Goal: Information Seeking & Learning: Learn about a topic

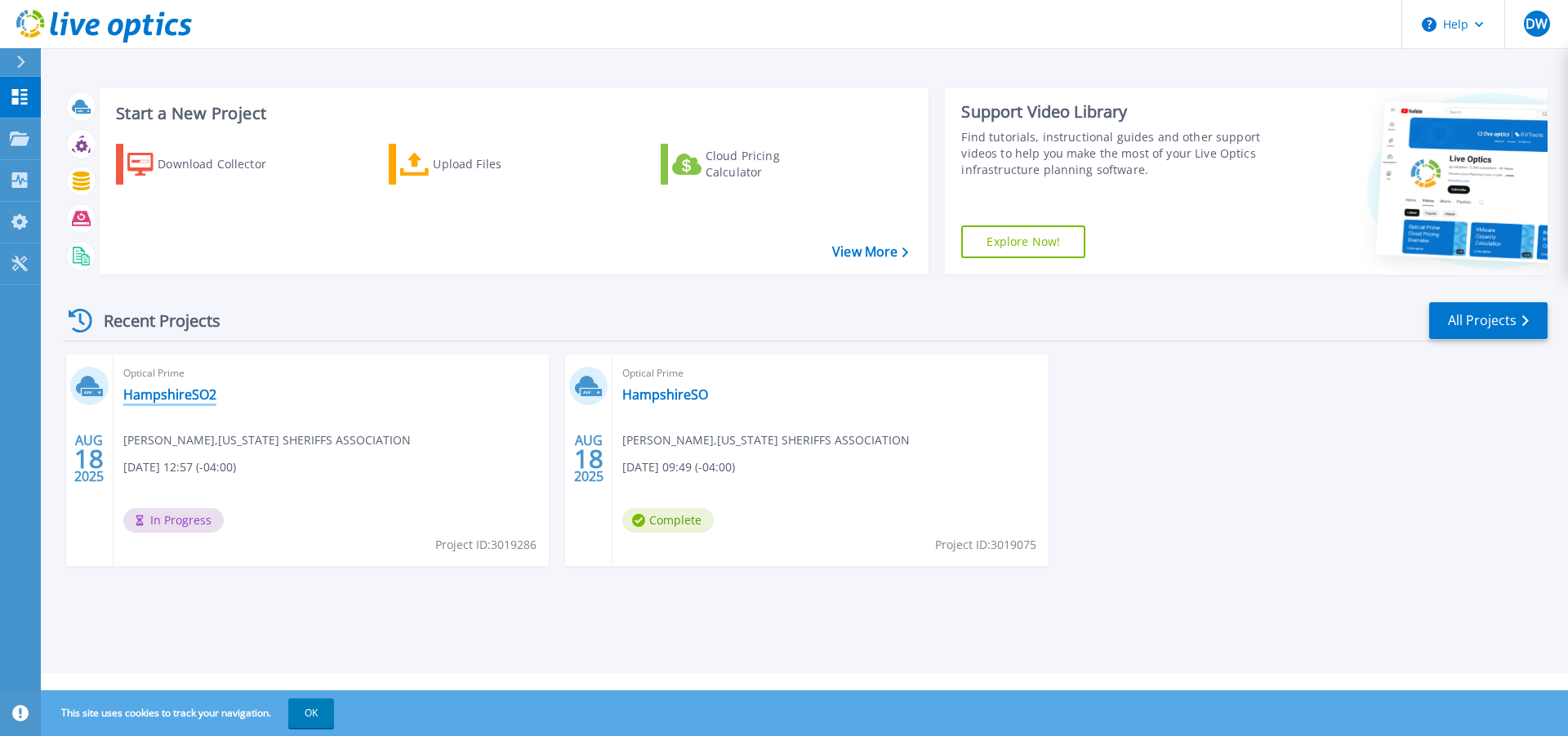
click at [166, 395] on link "HampshireSO2" at bounding box center [170, 395] width 93 height 16
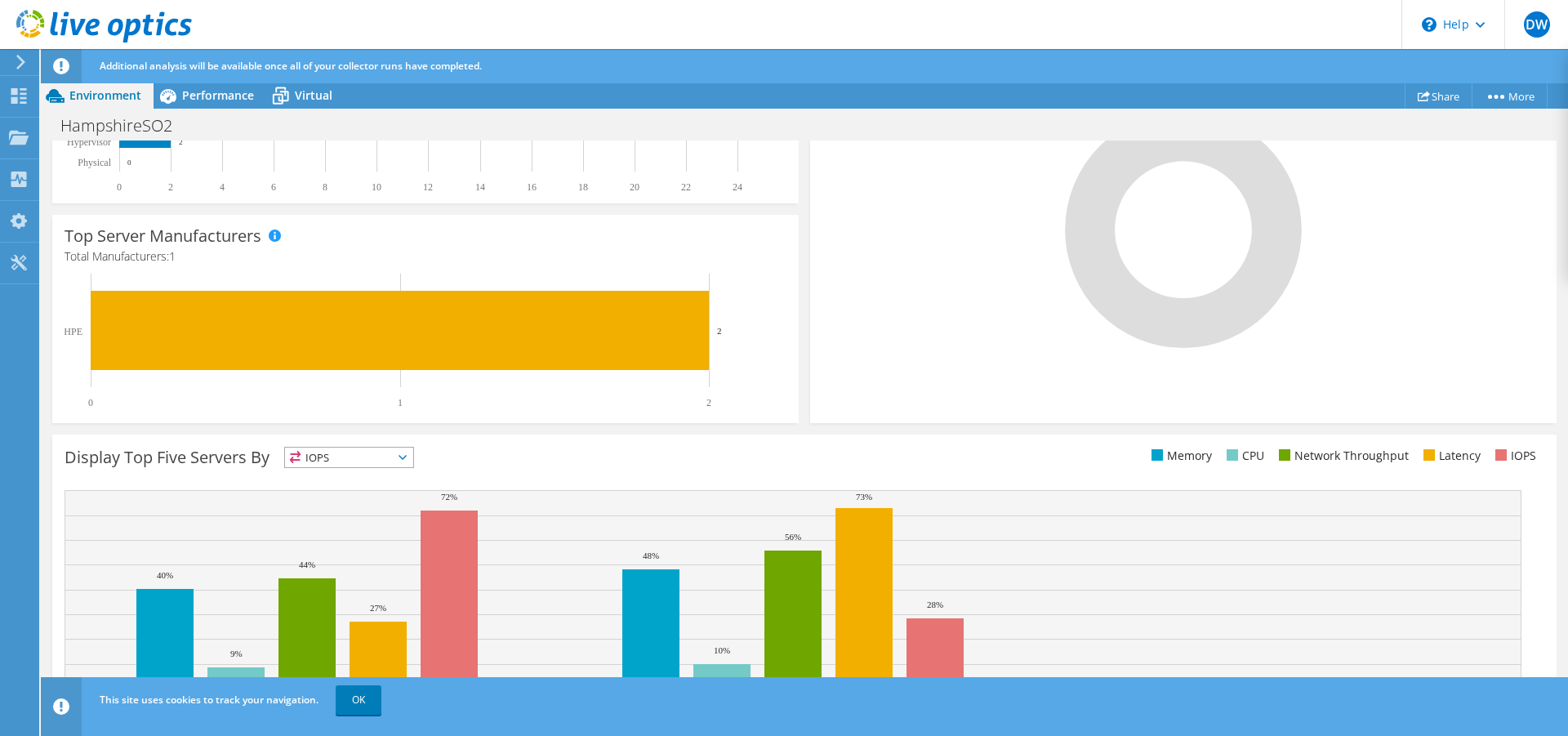
scroll to position [450, 0]
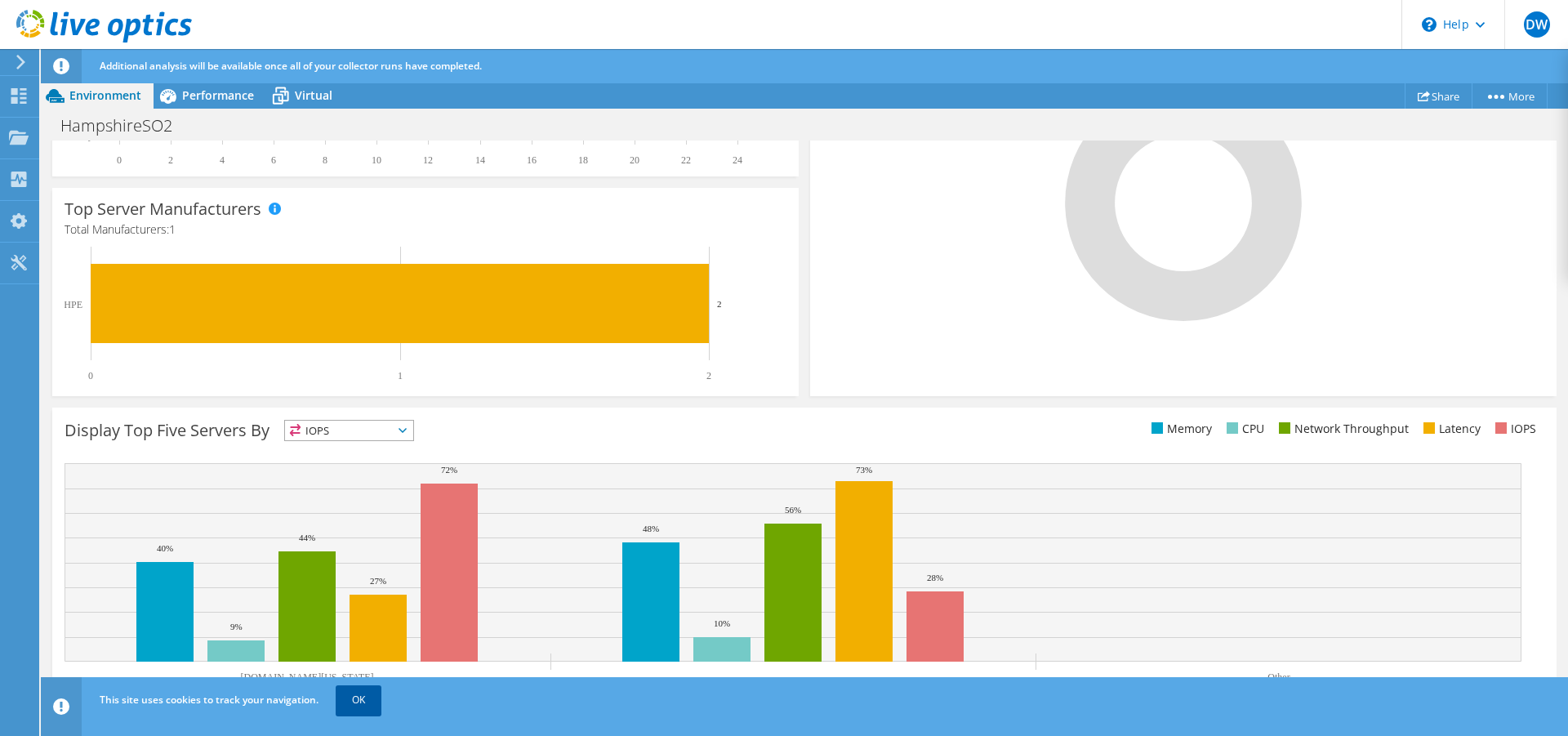
click at [355, 694] on link "OK" at bounding box center [358, 700] width 45 height 30
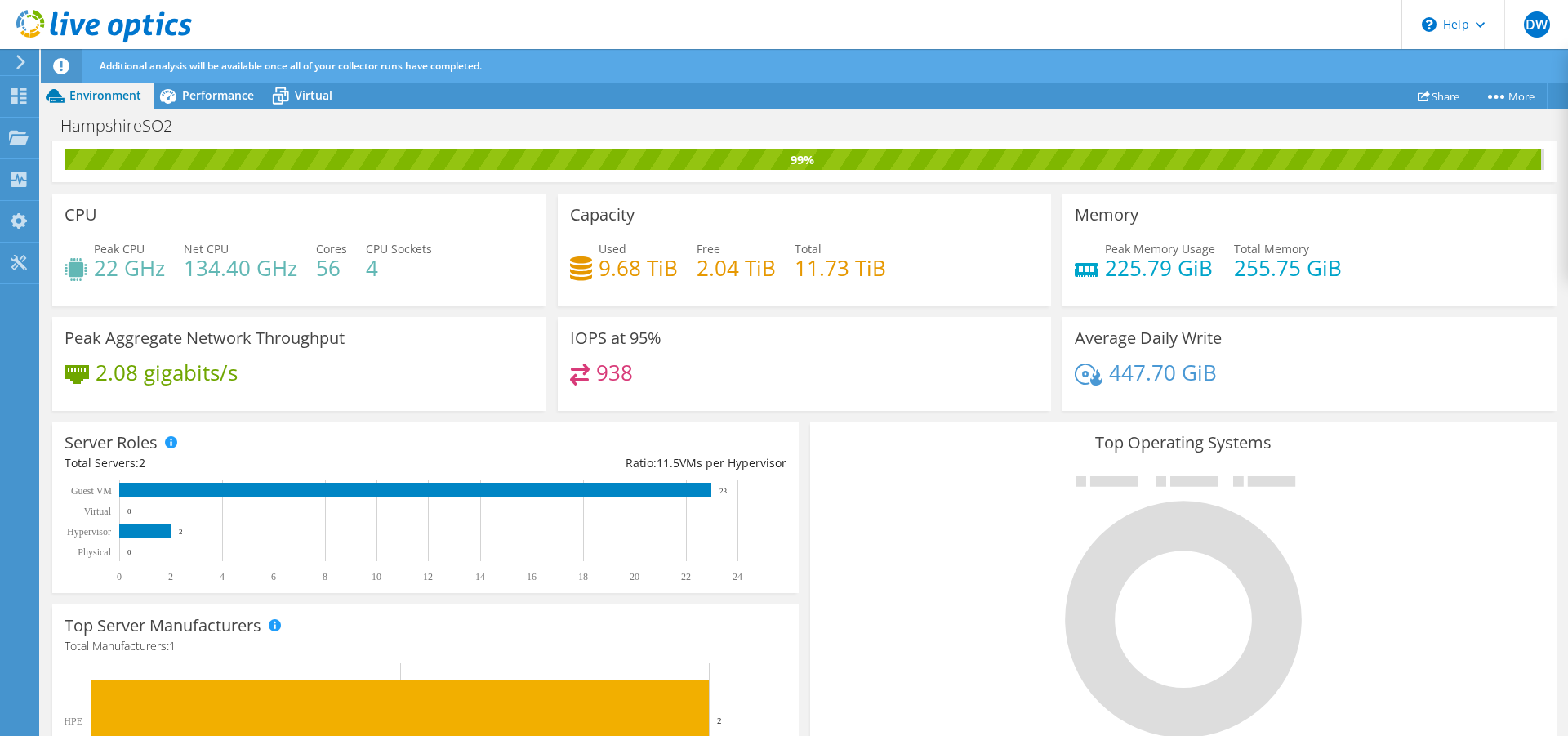
scroll to position [0, 0]
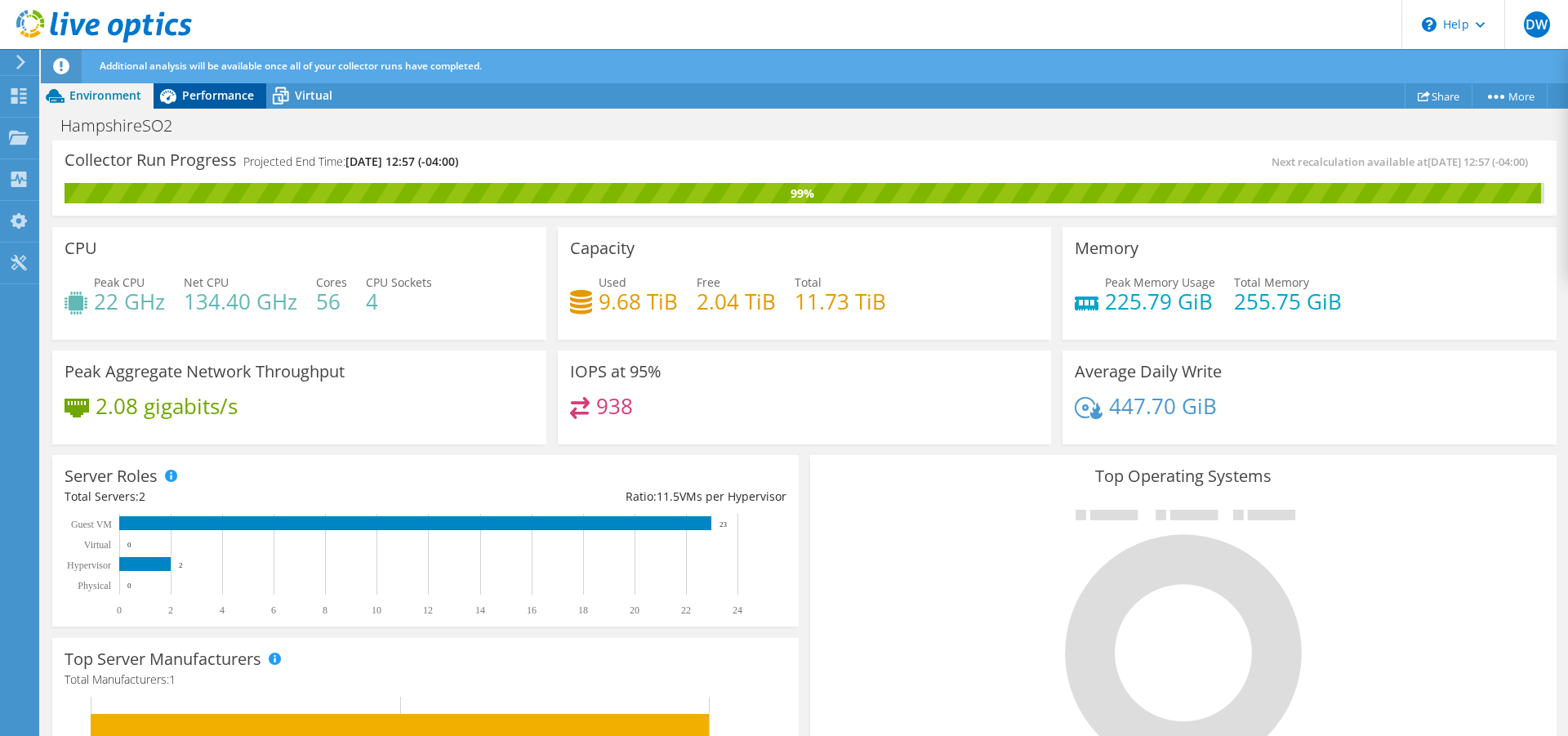
click at [213, 95] on span "Performance" at bounding box center [218, 95] width 72 height 16
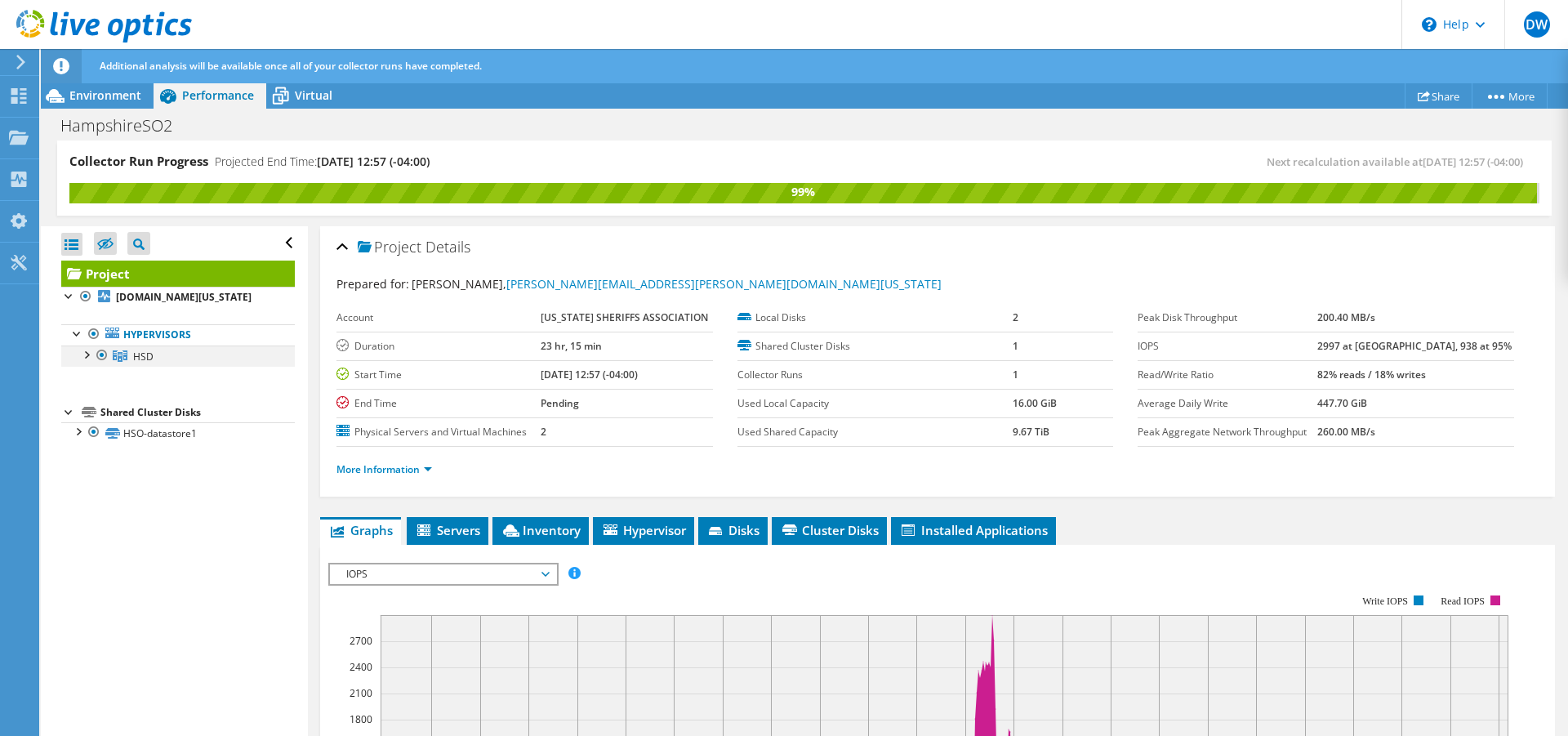
click at [84, 354] on div at bounding box center [86, 354] width 16 height 16
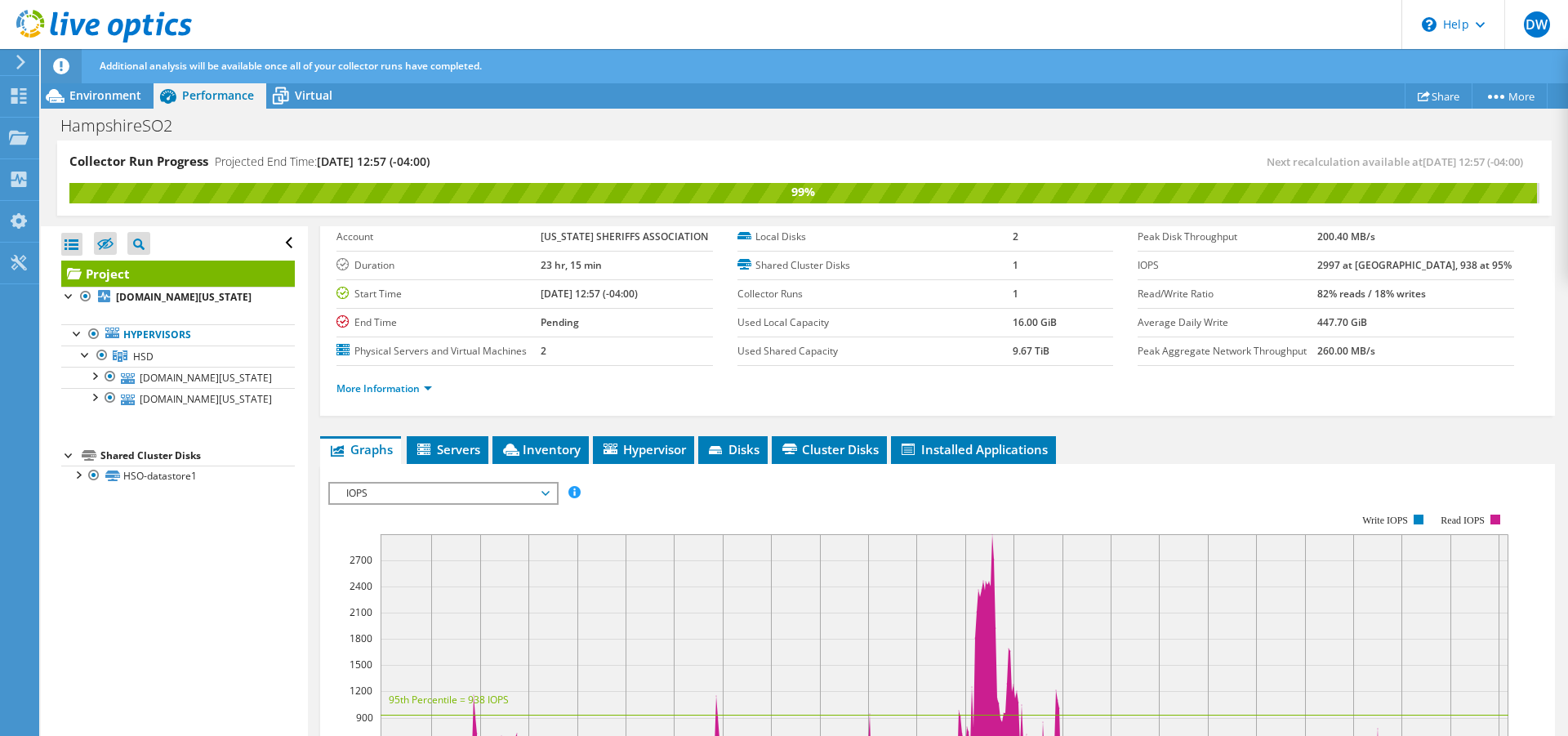
scroll to position [166, 0]
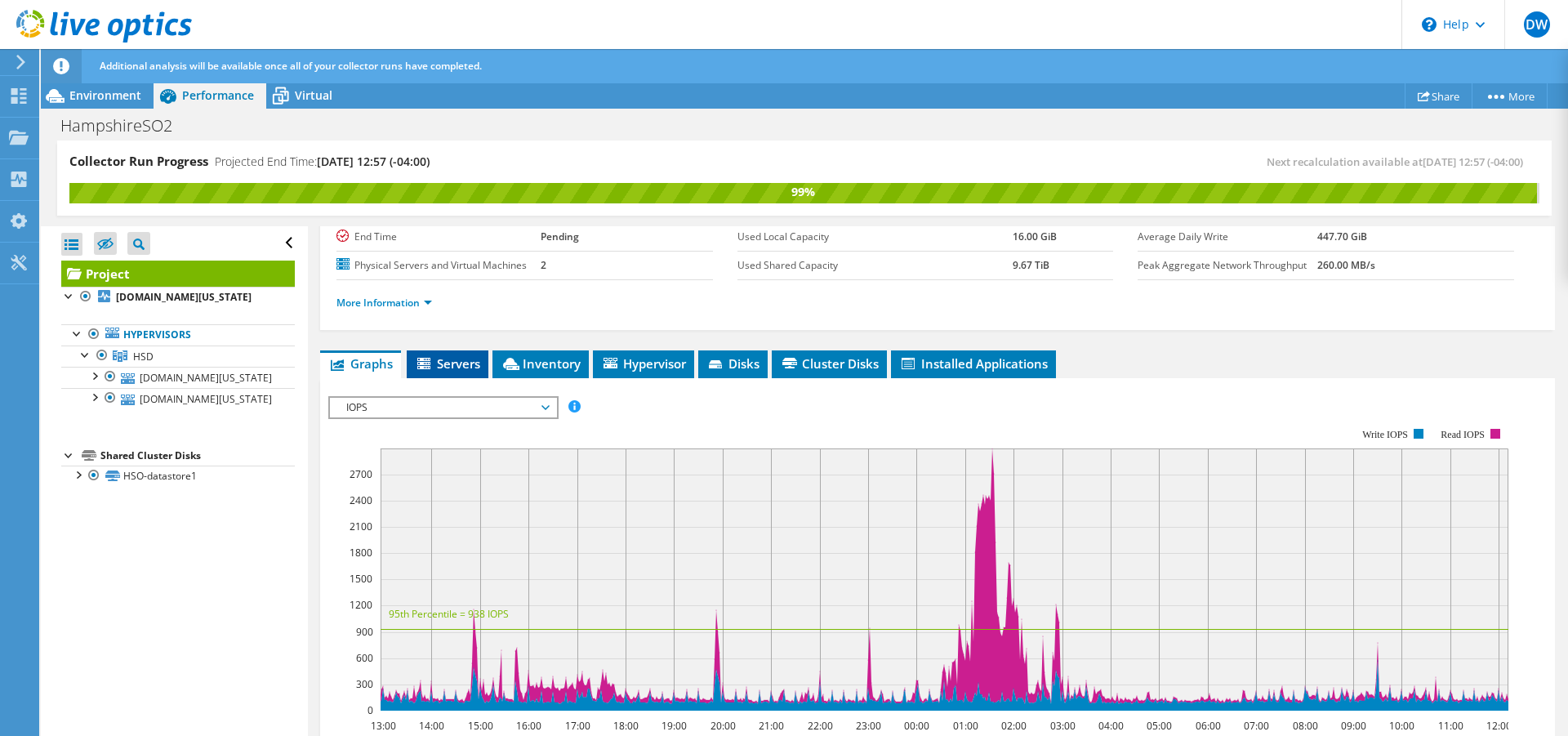
click at [464, 372] on span "Servers" at bounding box center [447, 363] width 65 height 16
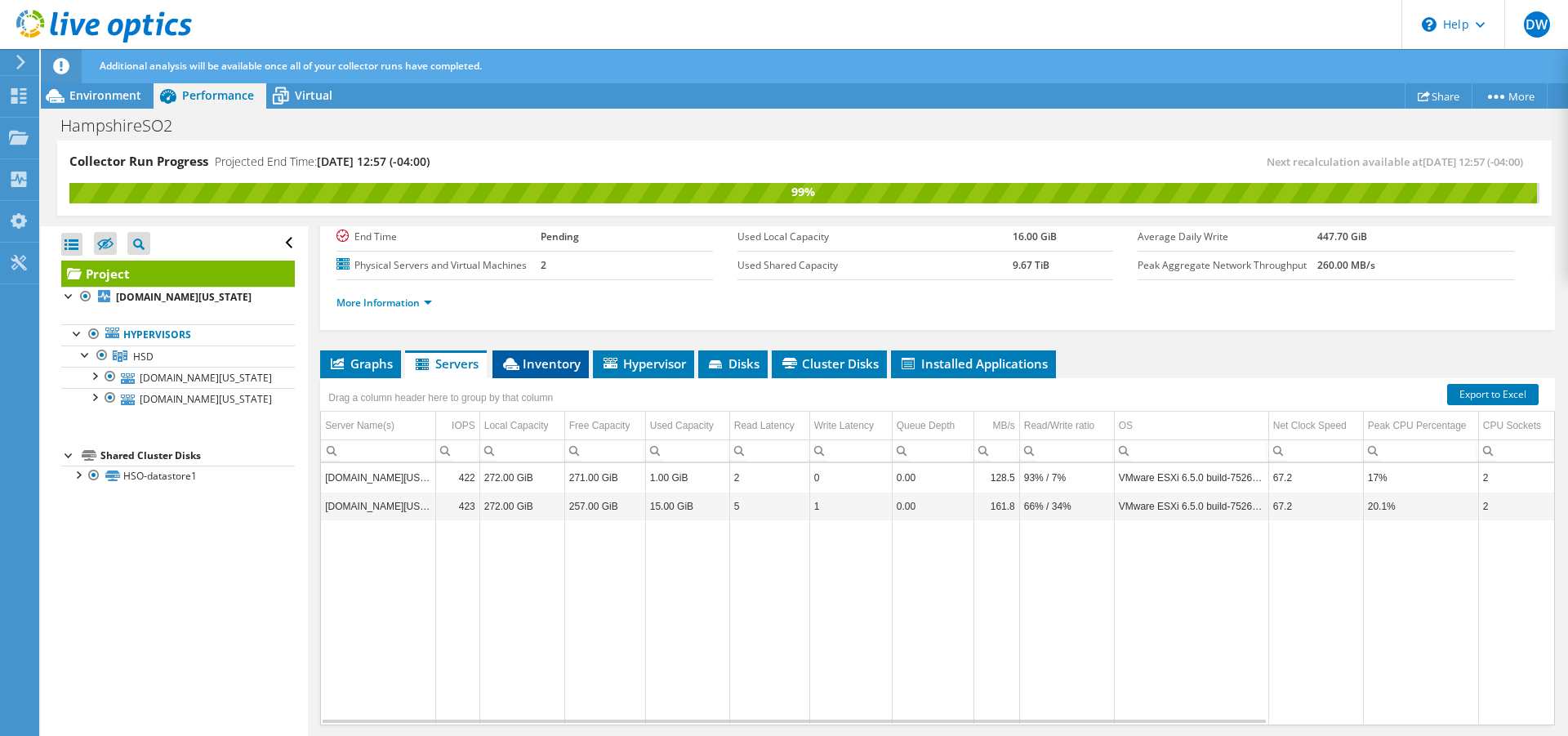
click at [547, 372] on span "Inventory" at bounding box center [540, 363] width 80 height 16
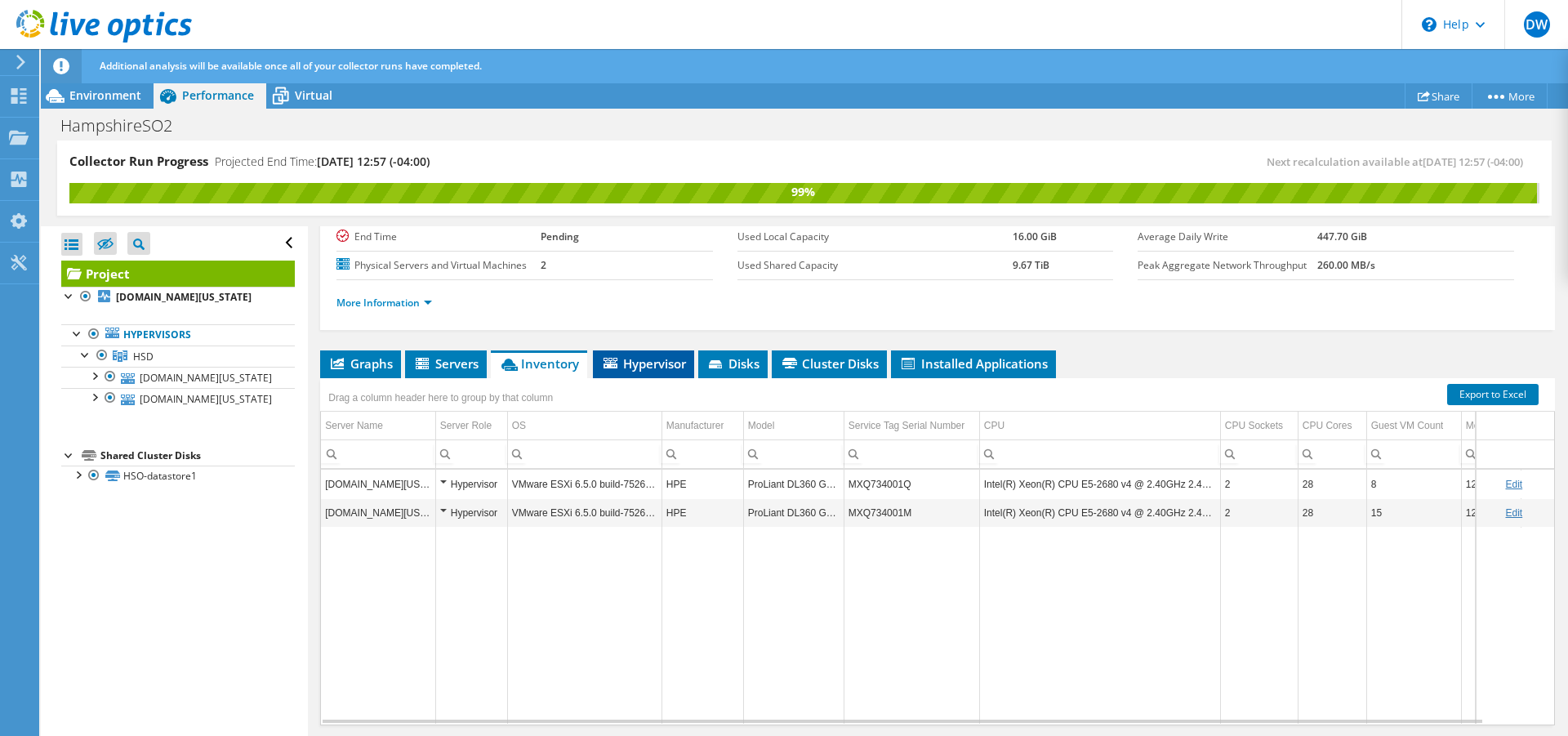
click at [634, 372] on span "Hypervisor" at bounding box center [643, 363] width 85 height 16
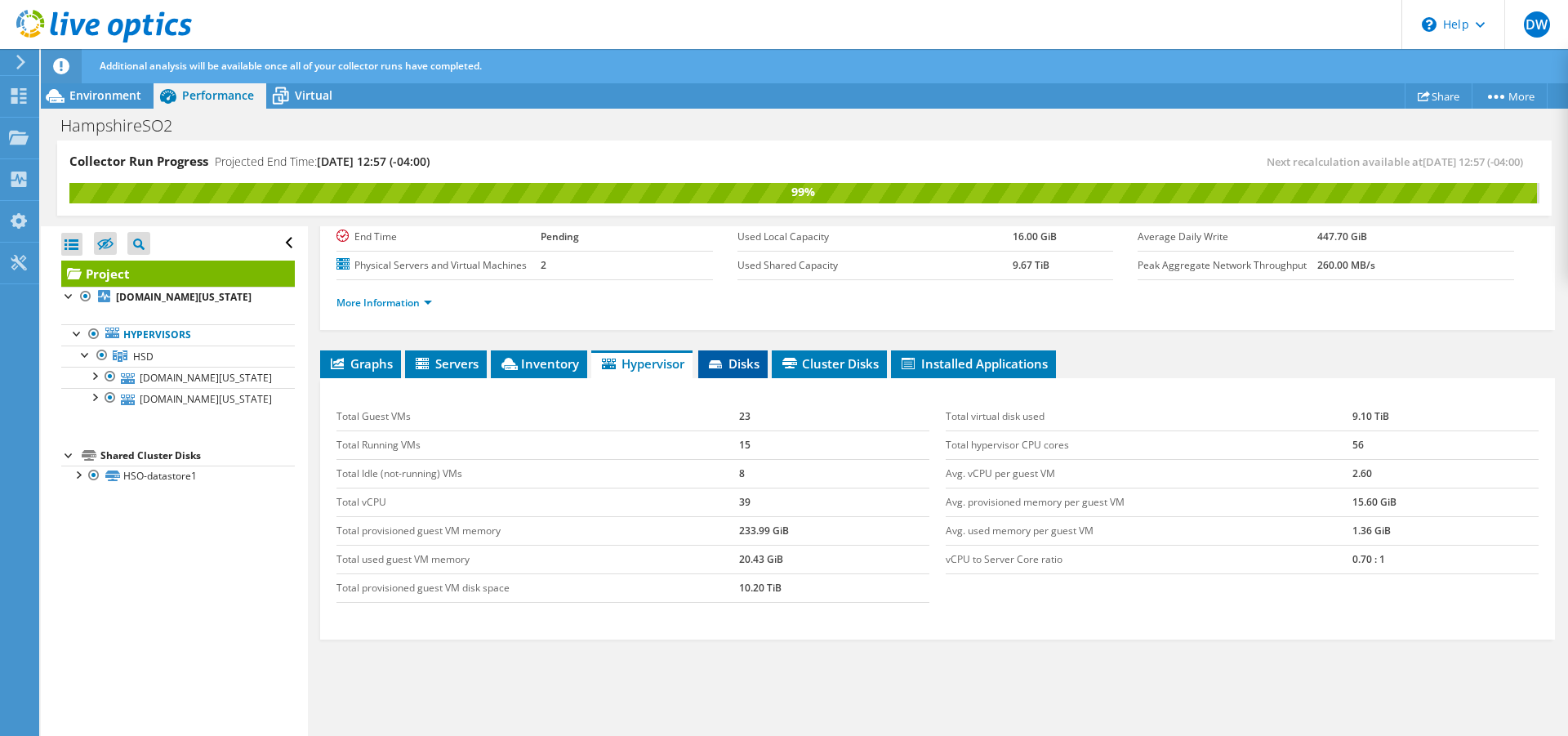
click at [729, 378] on li "Disks" at bounding box center [733, 364] width 69 height 28
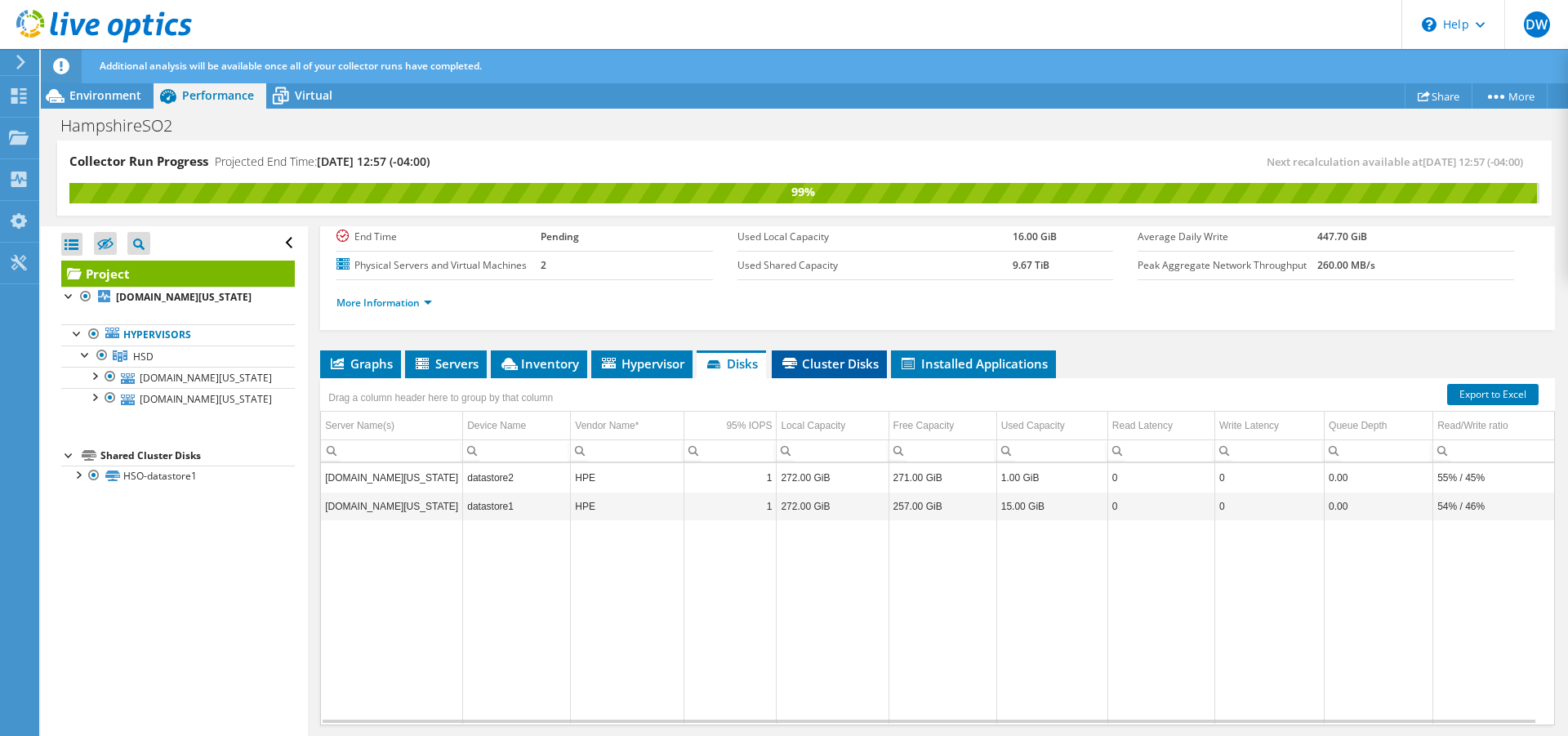
click at [806, 372] on span "Cluster Disks" at bounding box center [829, 363] width 99 height 16
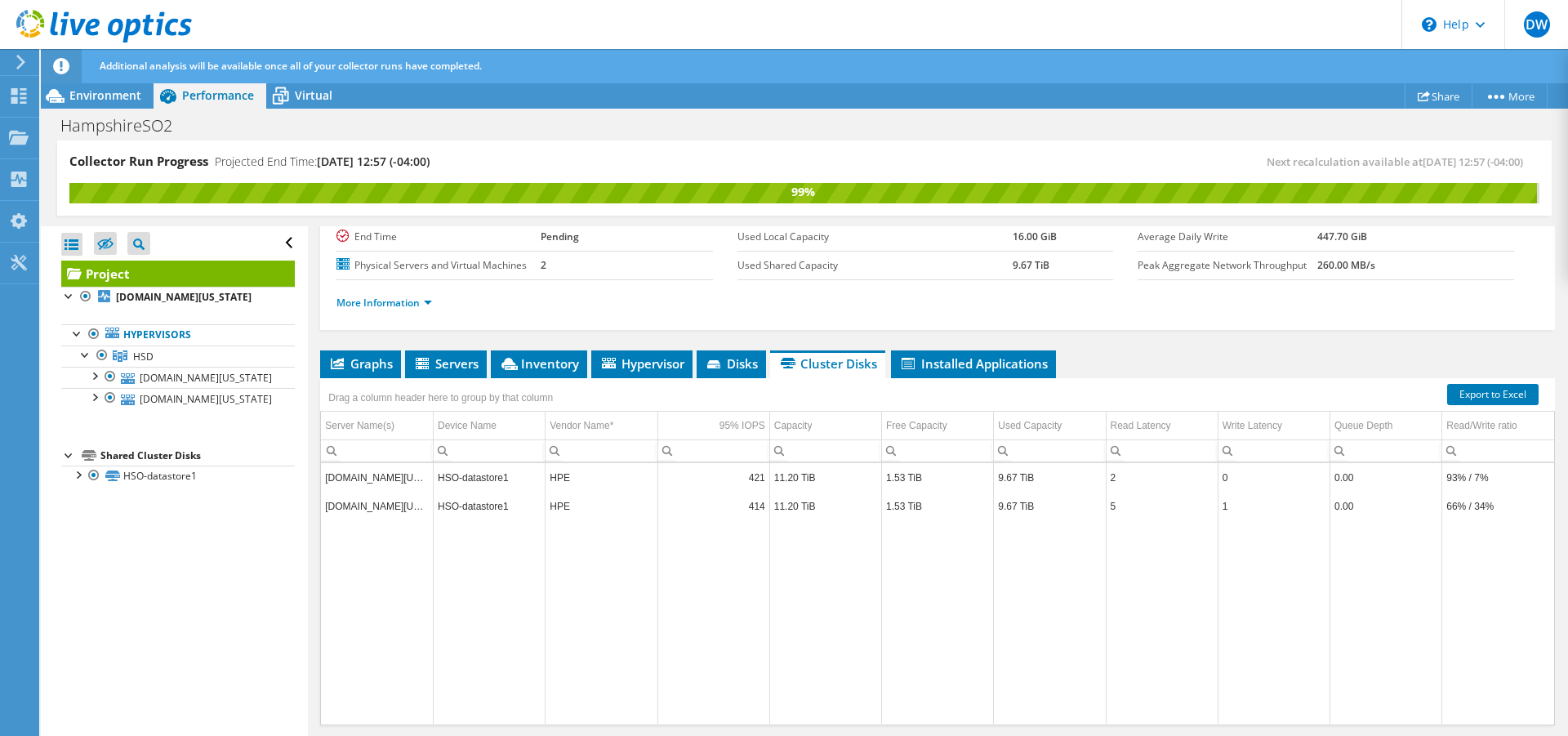
click at [408, 492] on td "[DOMAIN_NAME][US_STATE]" at bounding box center [377, 477] width 112 height 29
click at [410, 492] on td "[DOMAIN_NAME][US_STATE]" at bounding box center [377, 477] width 112 height 29
click at [1007, 380] on div "Project Details Prepared for: Darryl Whitelock, darryl.whitelock@hsd.state.ma.u…" at bounding box center [938, 423] width 1259 height 728
click at [1009, 372] on span "Installed Applications" at bounding box center [973, 363] width 148 height 16
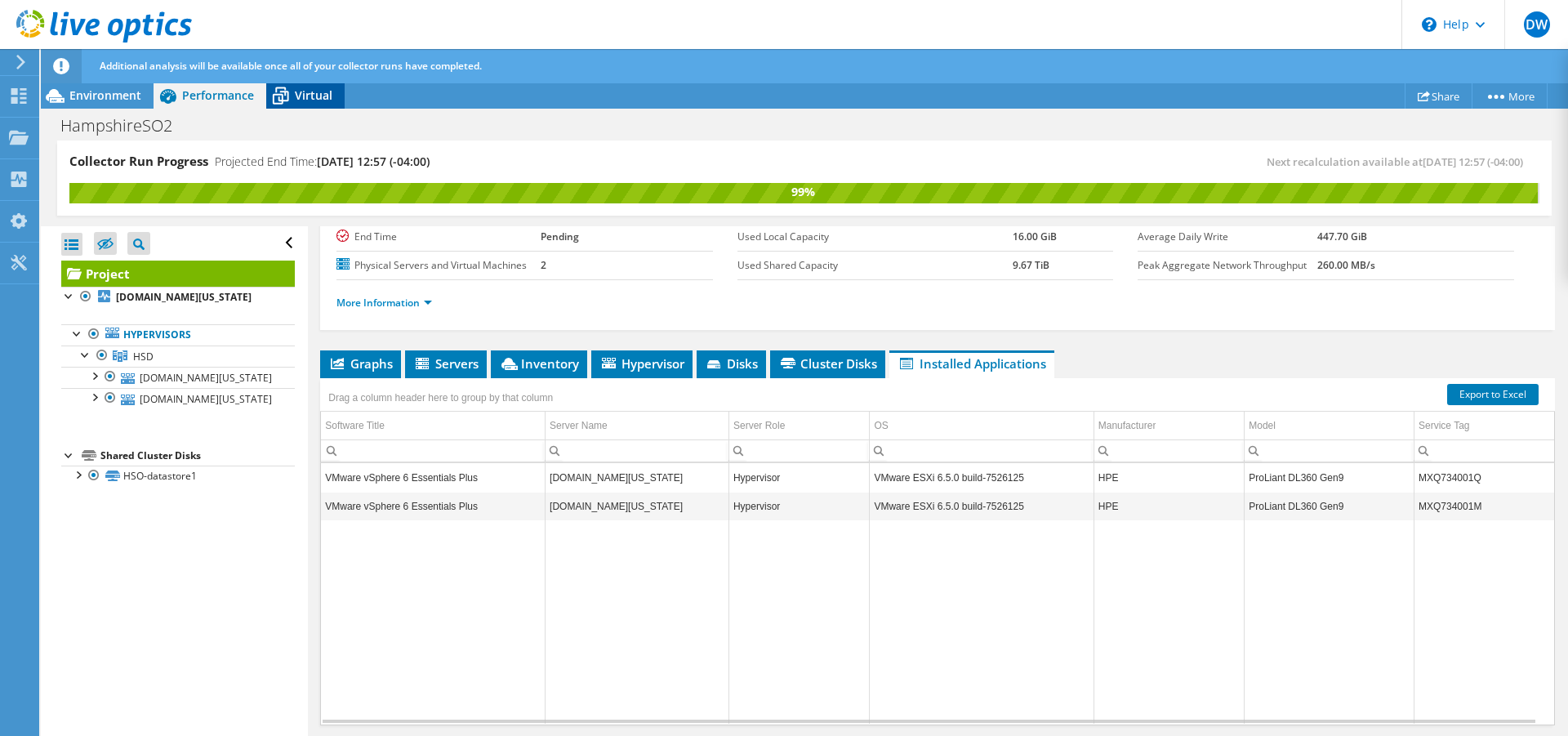
click at [312, 97] on span "Virtual" at bounding box center [314, 95] width 38 height 16
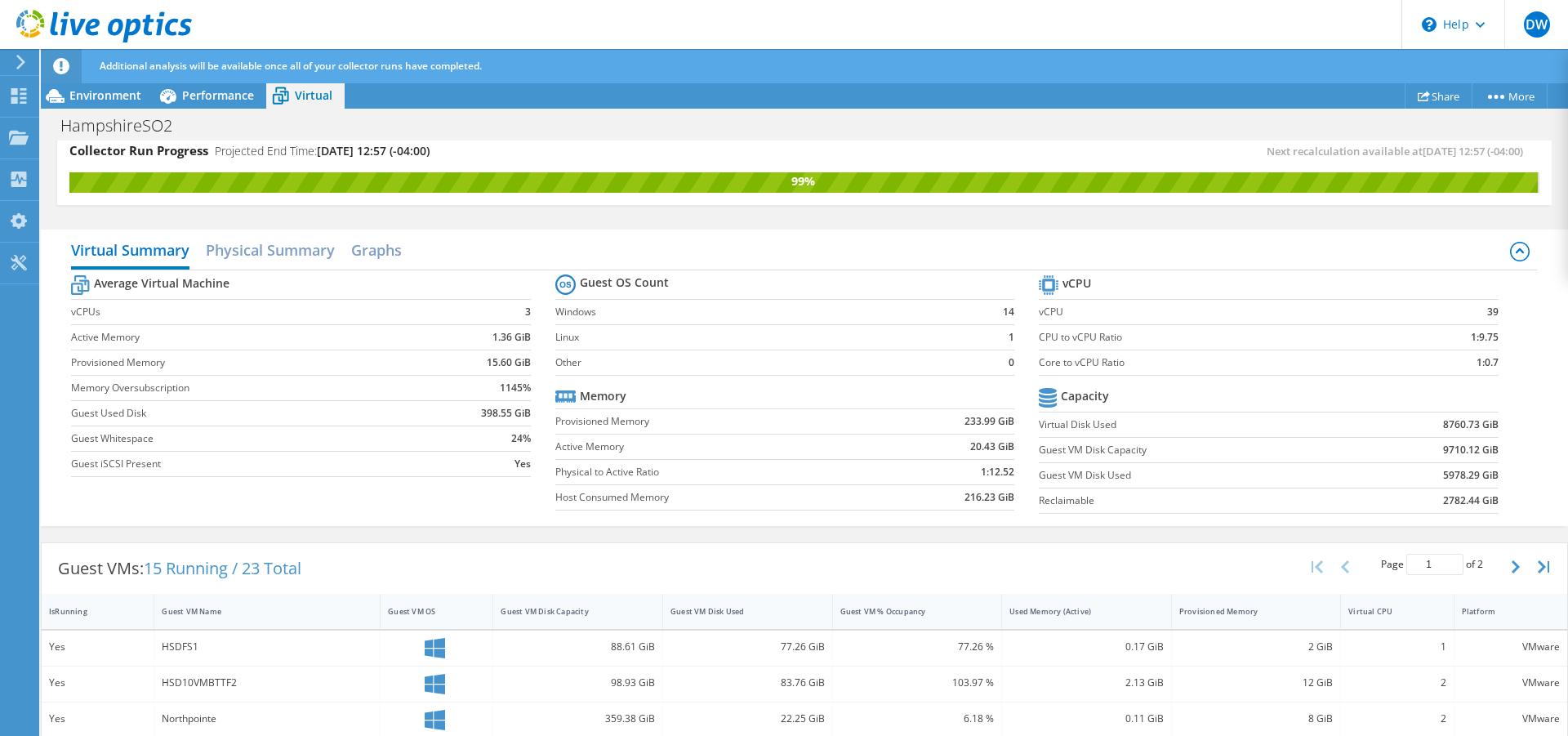
scroll to position [0, 0]
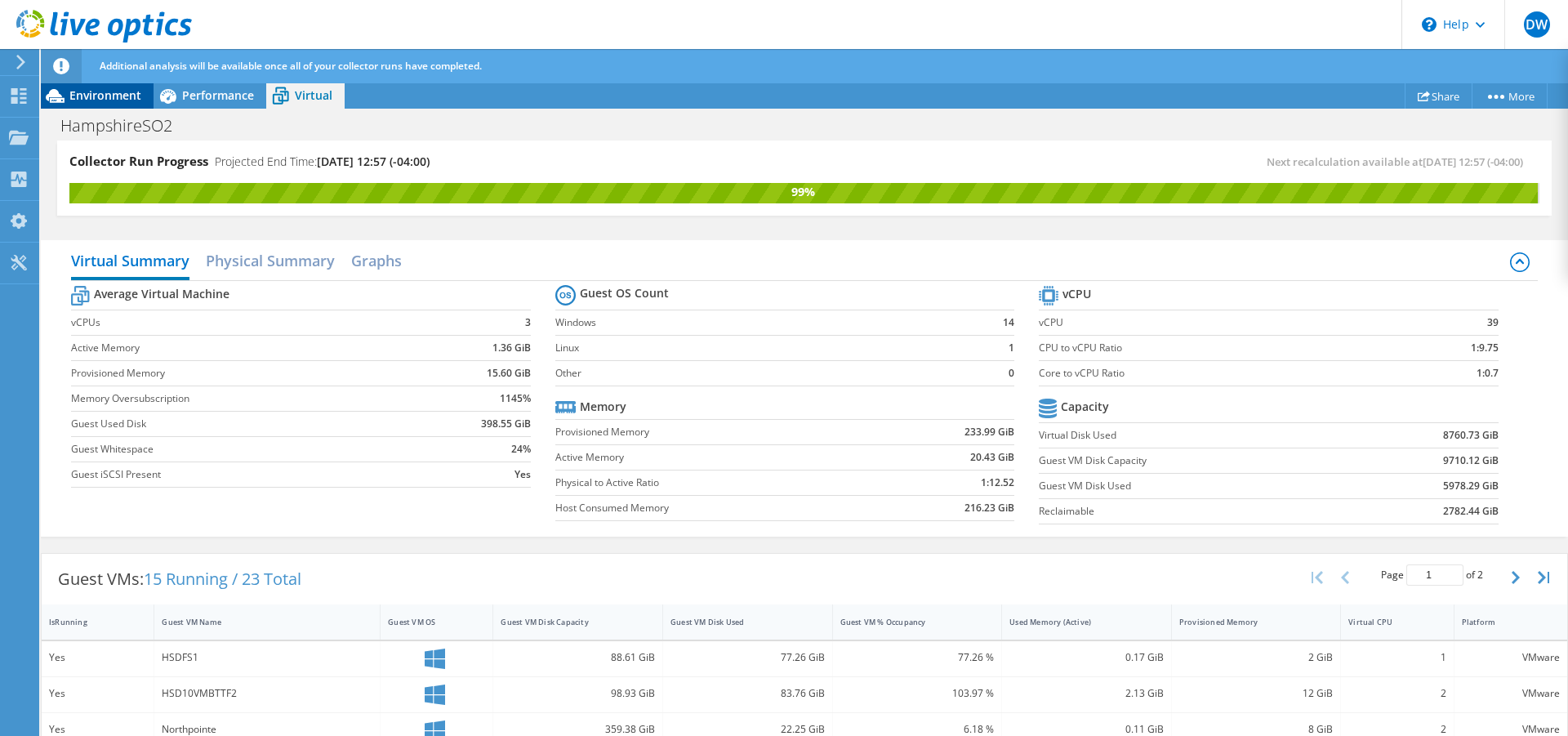
click at [105, 98] on span "Environment" at bounding box center [105, 95] width 72 height 16
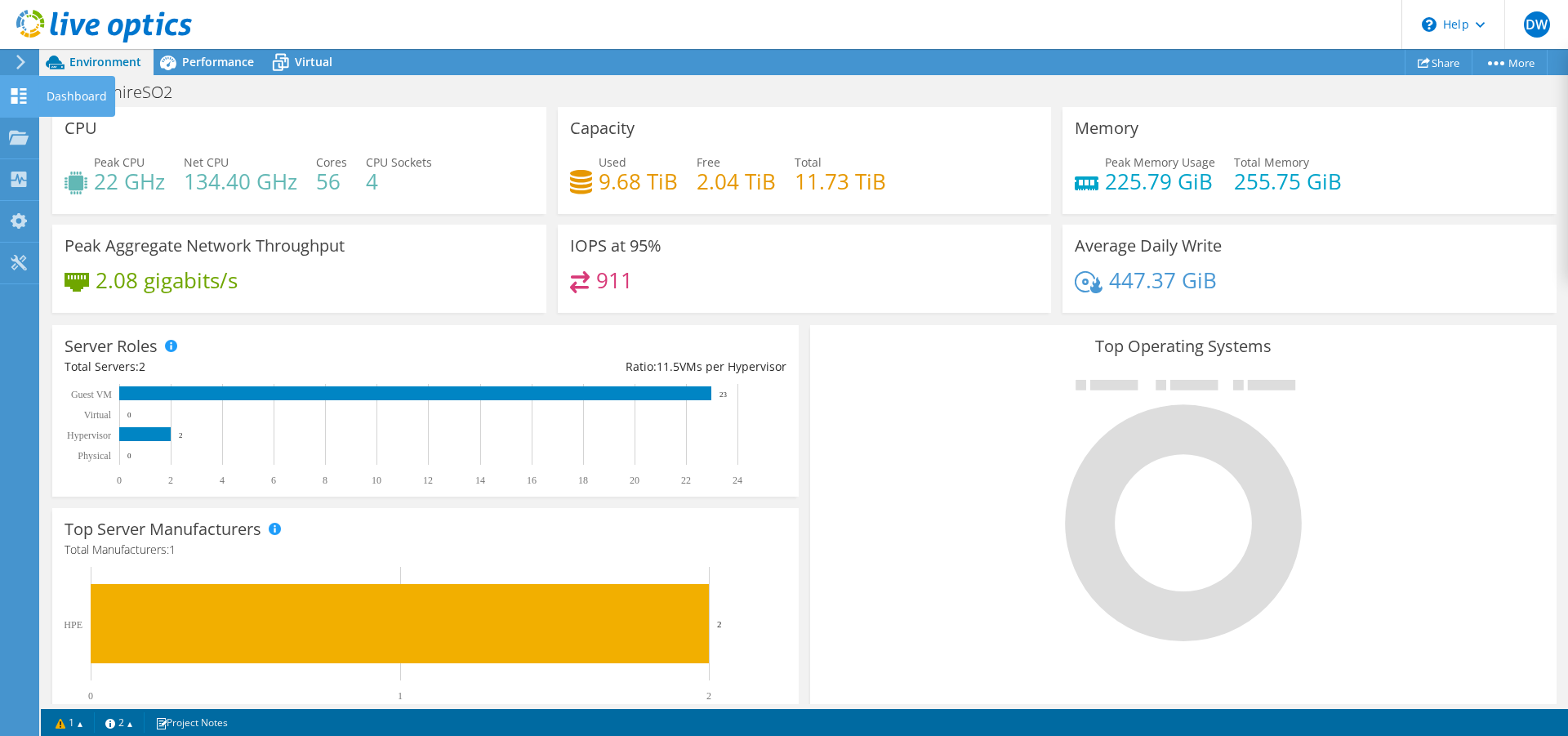
click at [60, 96] on div "Dashboard" at bounding box center [77, 96] width 77 height 41
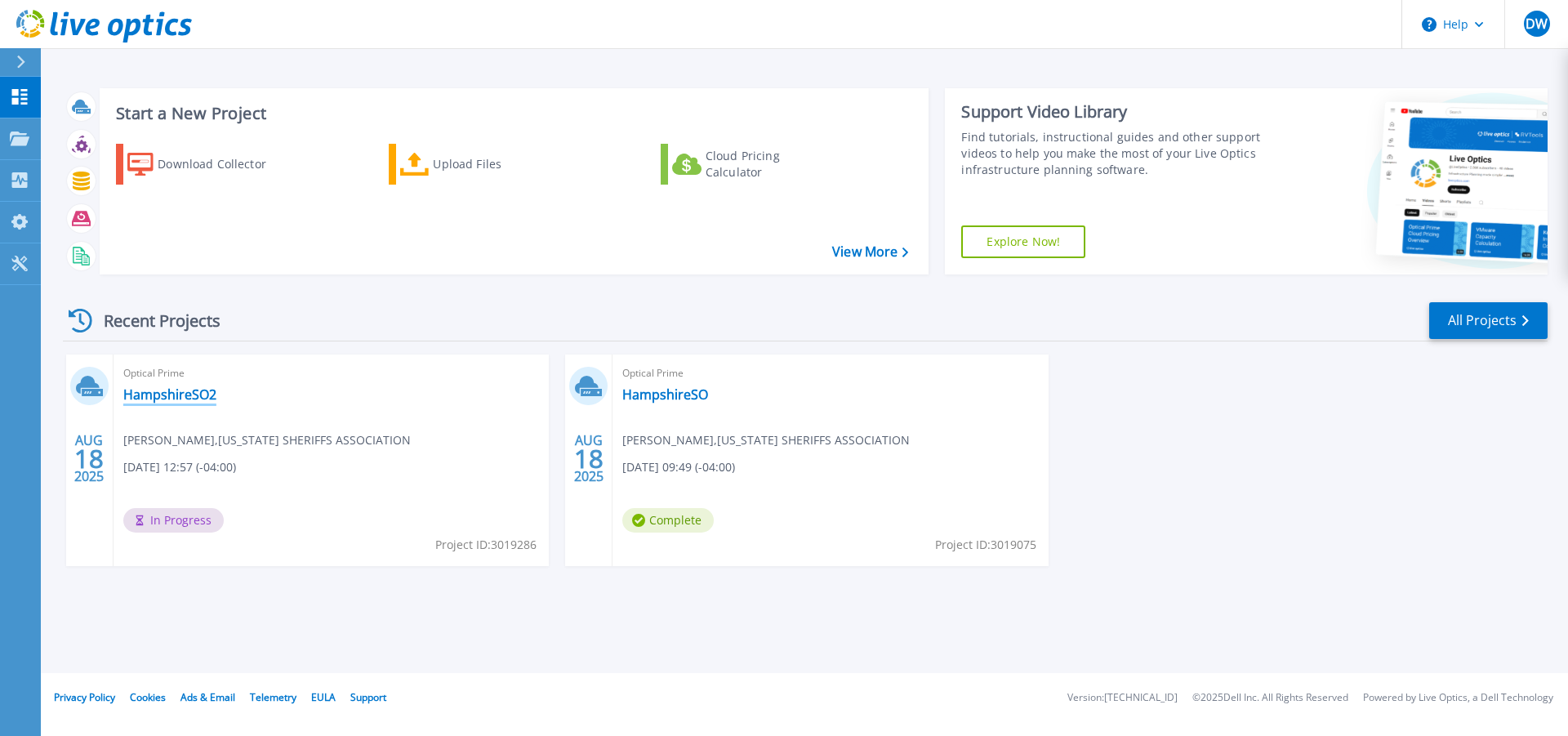
click at [171, 397] on link "HampshireSO2" at bounding box center [170, 395] width 93 height 16
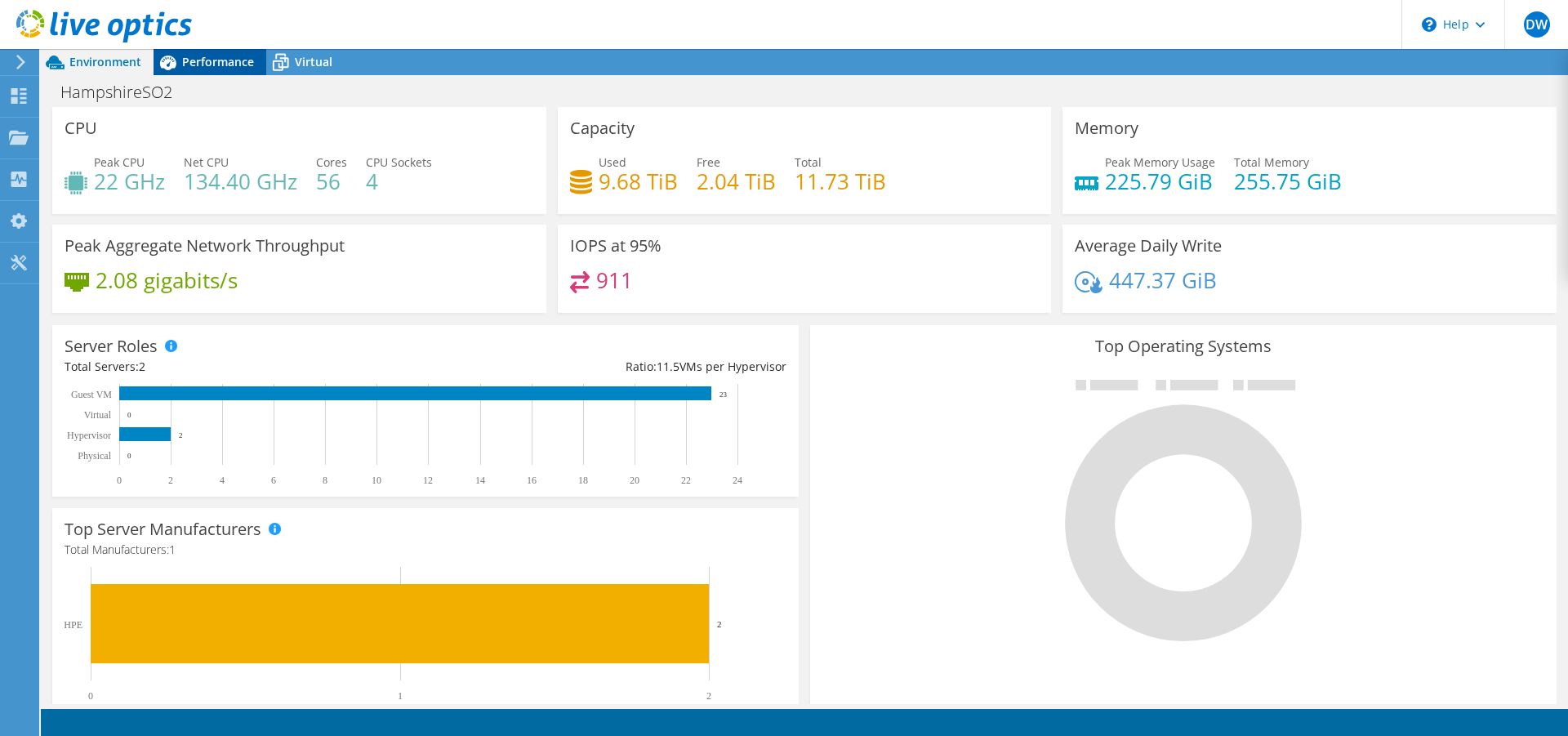
click at [225, 67] on span "Performance" at bounding box center [218, 61] width 72 height 16
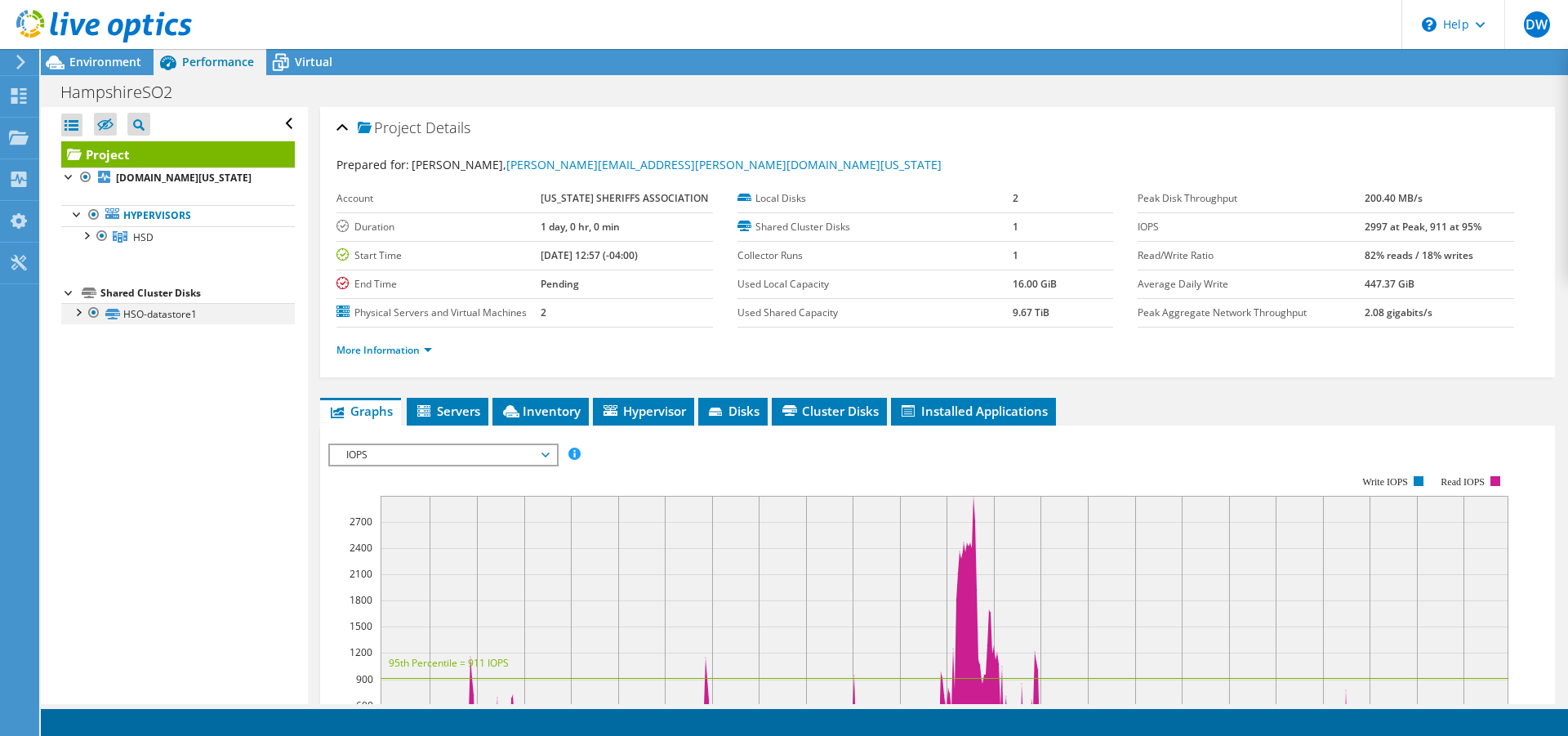
click at [77, 312] on div at bounding box center [77, 312] width 16 height 16
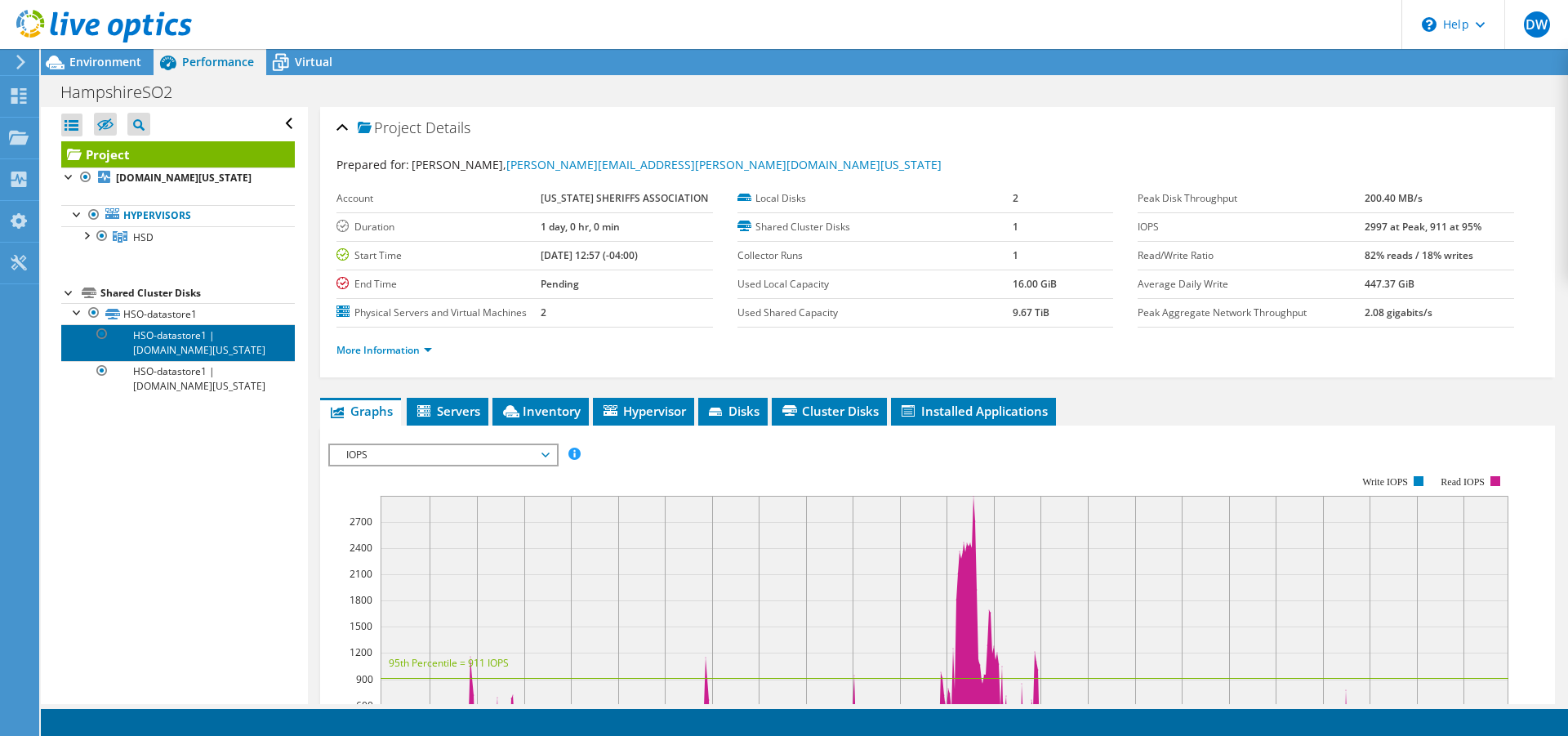
click at [168, 341] on link "HSO-datastore1 | [DOMAIN_NAME][US_STATE]" at bounding box center [177, 342] width 233 height 36
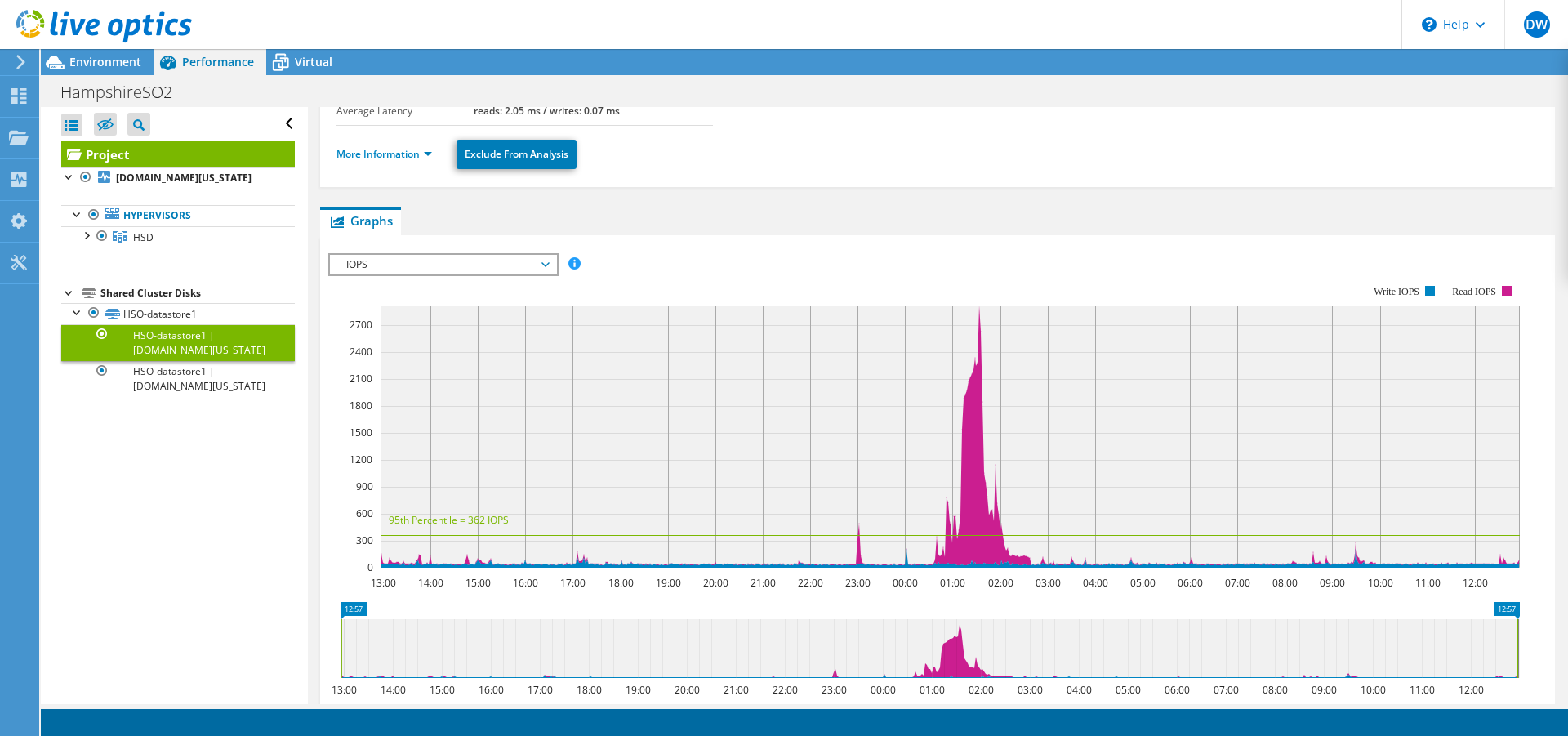
scroll to position [333, 0]
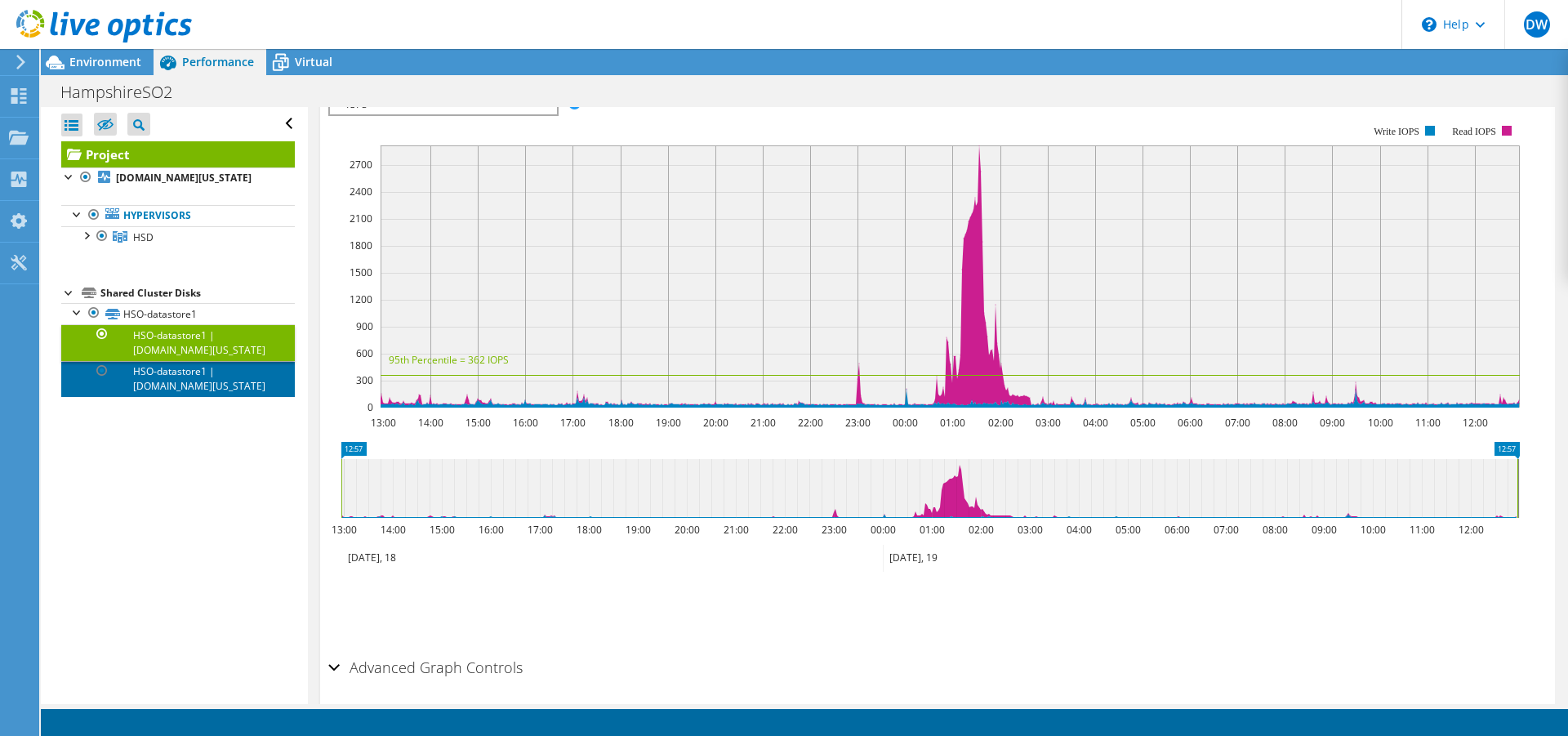
click at [196, 379] on link "HSO-datastore1 | [DOMAIN_NAME][US_STATE]" at bounding box center [177, 379] width 233 height 36
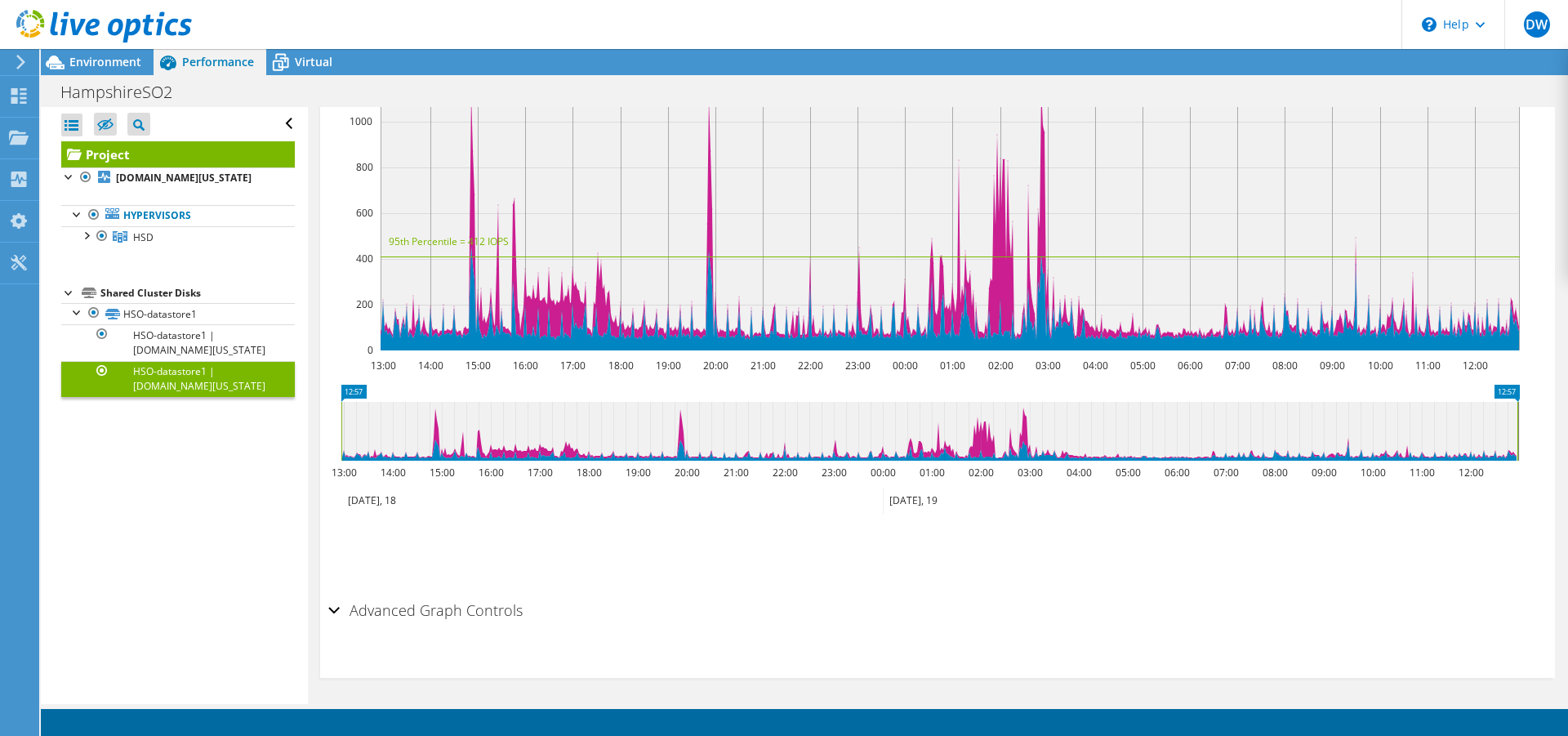
scroll to position [391, 0]
click at [337, 607] on div "Advanced Graph Controls" at bounding box center [937, 610] width 1218 height 35
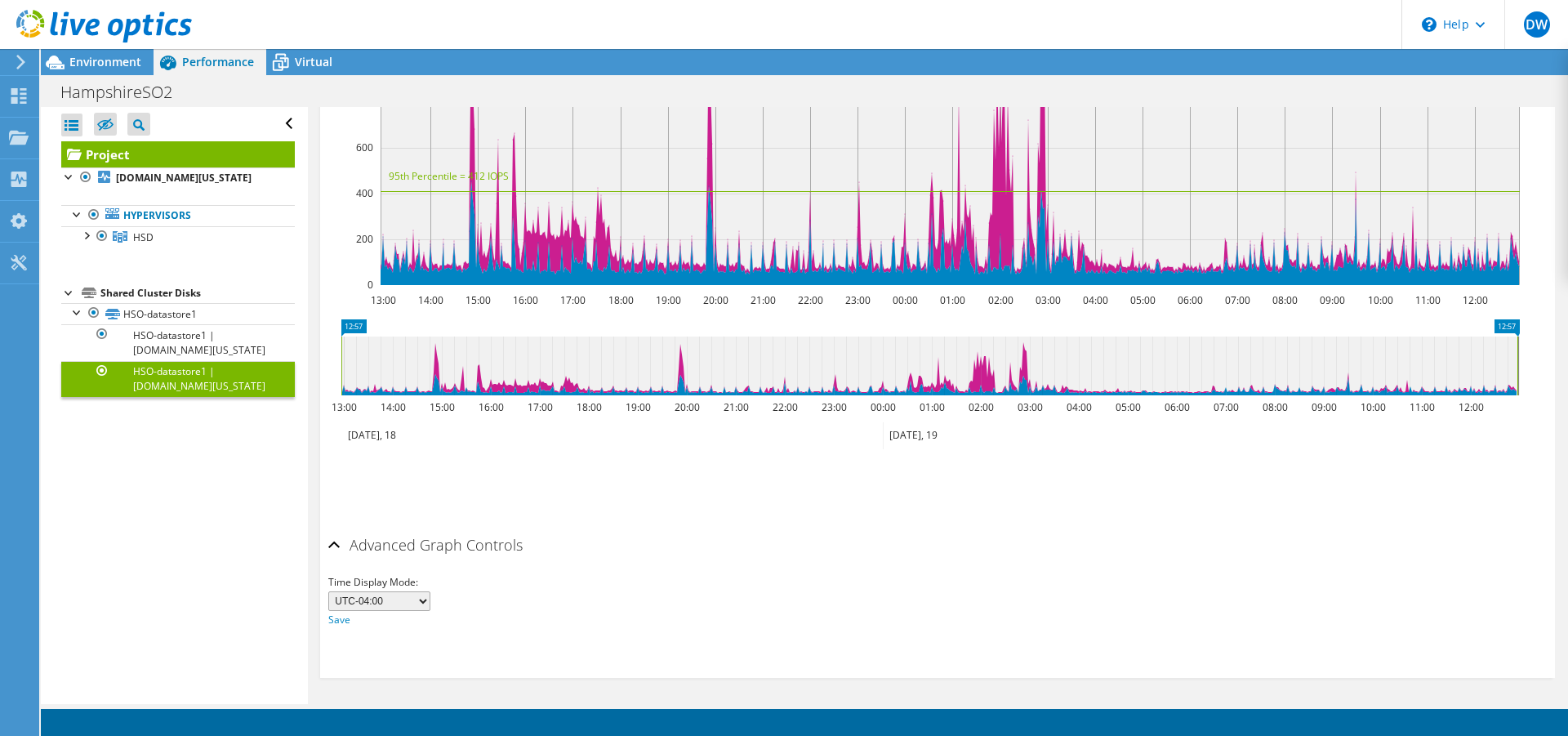
scroll to position [373, 0]
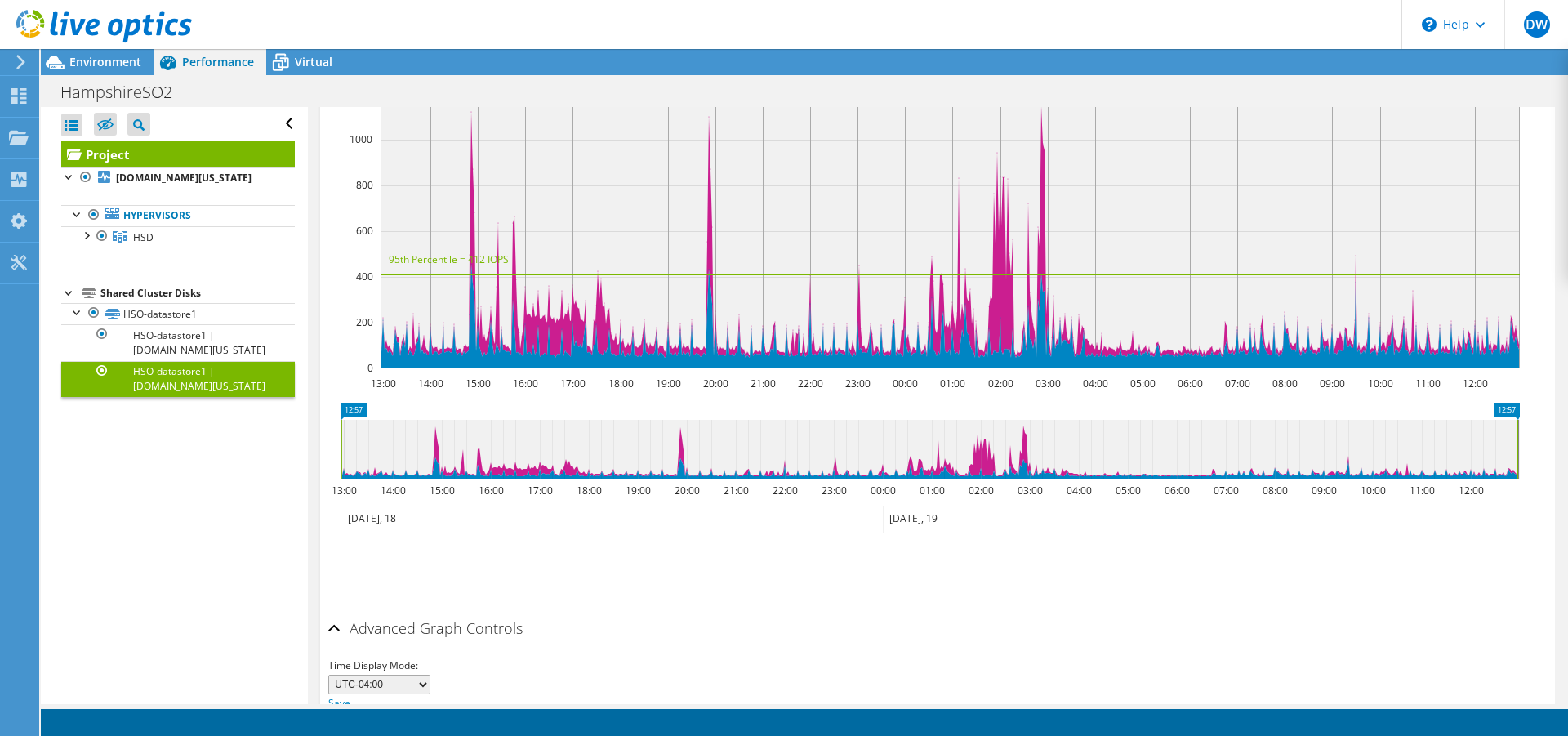
click at [334, 628] on div "Advanced Graph Controls" at bounding box center [937, 629] width 1218 height 35
click at [87, 238] on div at bounding box center [86, 234] width 16 height 16
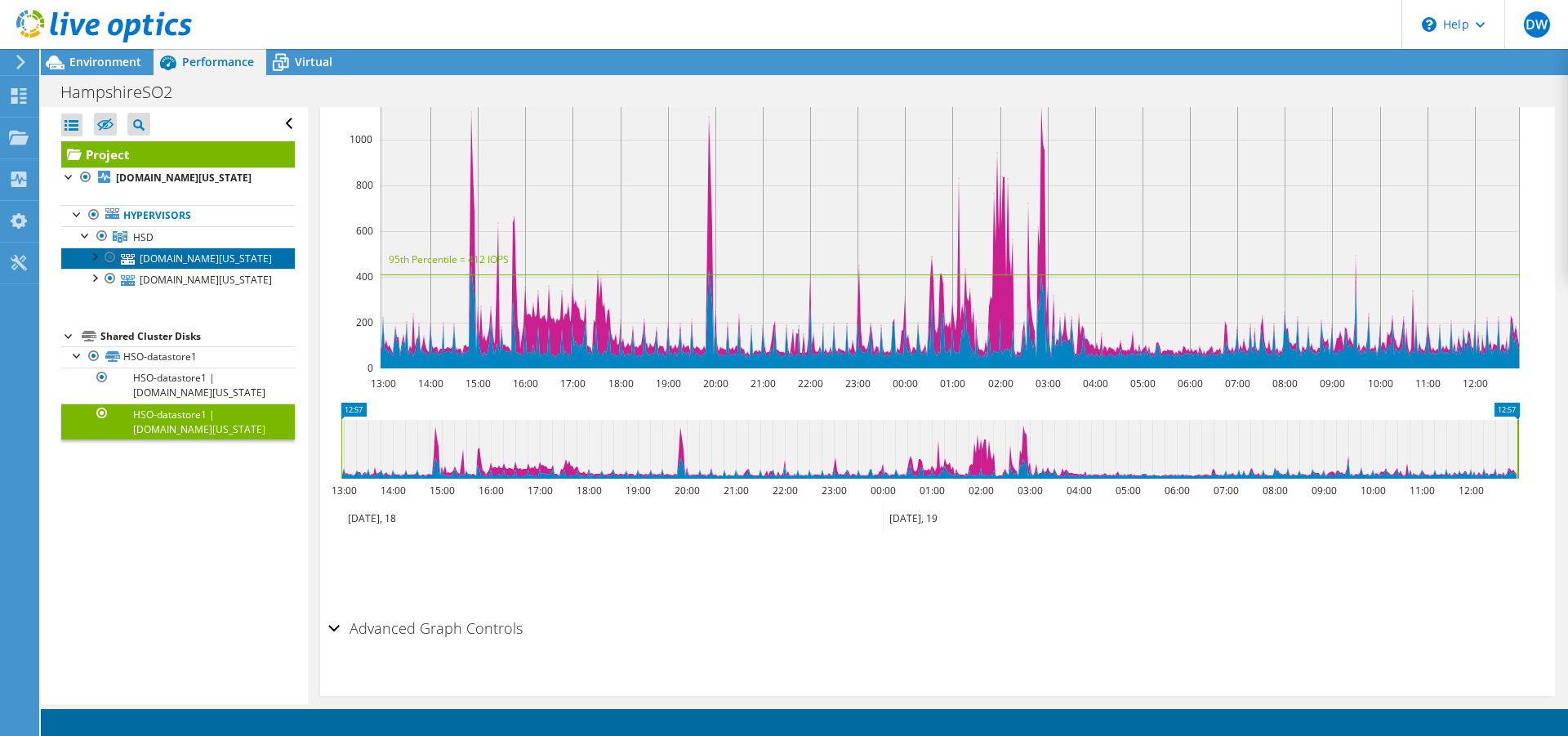
click at [199, 260] on link "[DOMAIN_NAME][US_STATE]" at bounding box center [177, 258] width 233 height 21
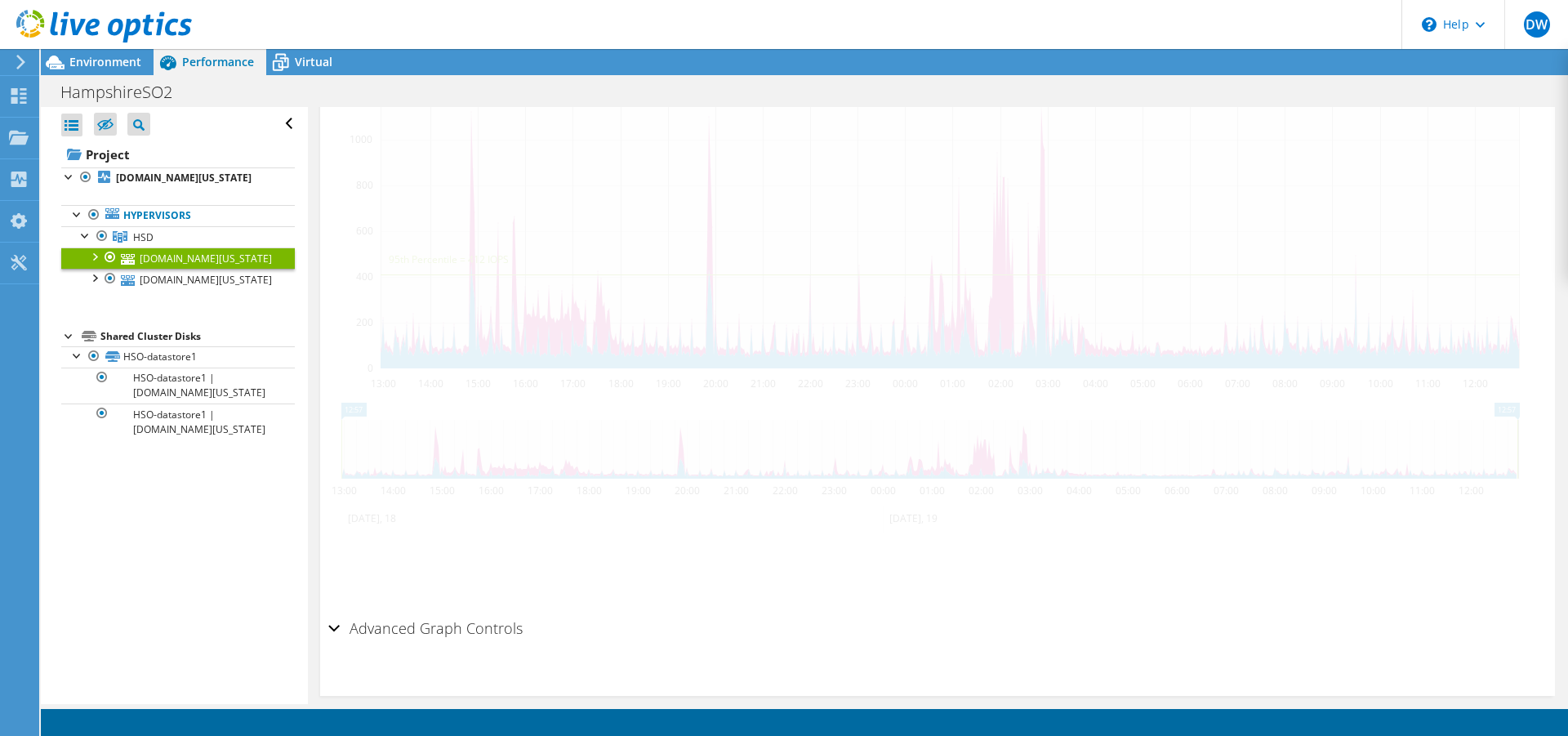
scroll to position [271, 0]
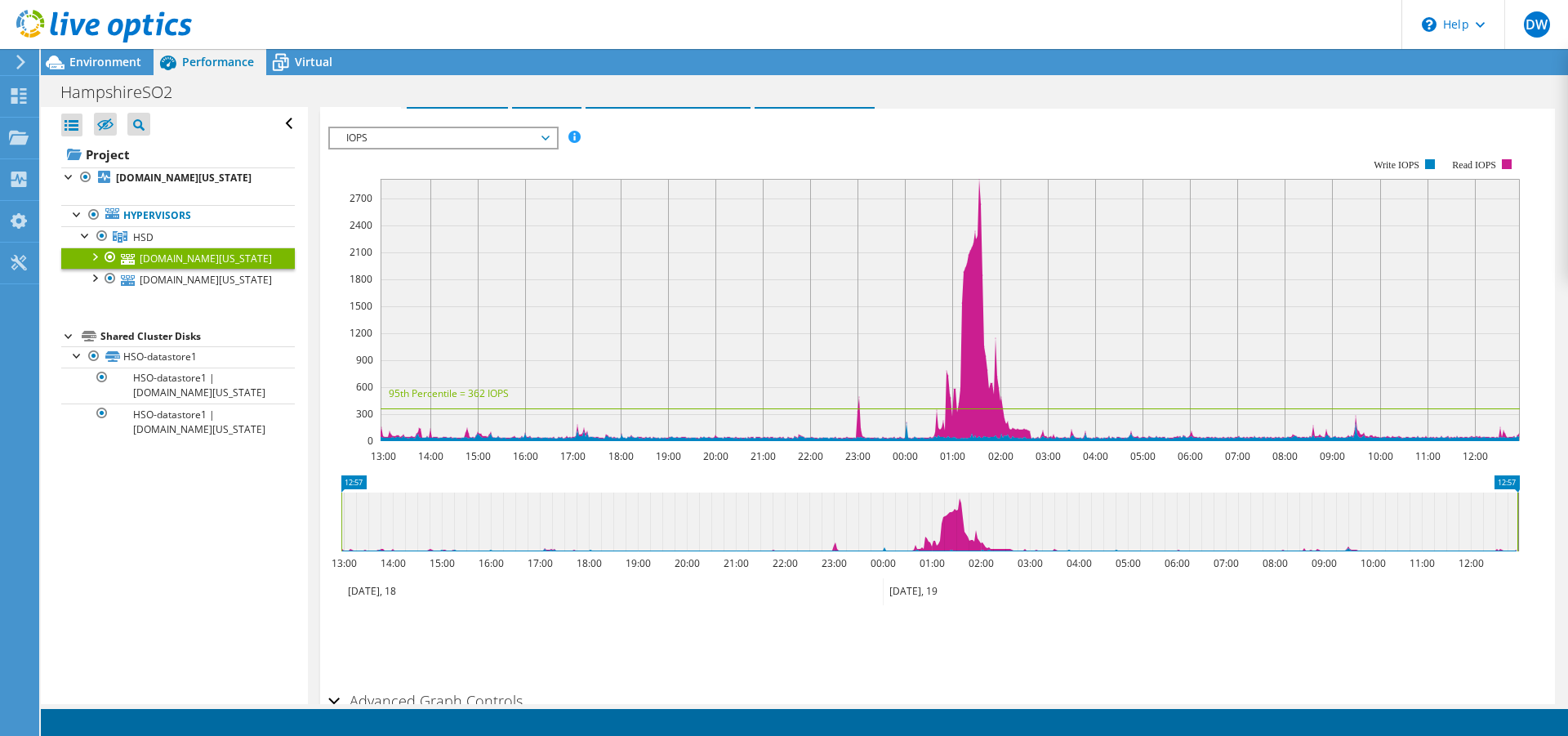
click at [96, 259] on div at bounding box center [94, 255] width 16 height 16
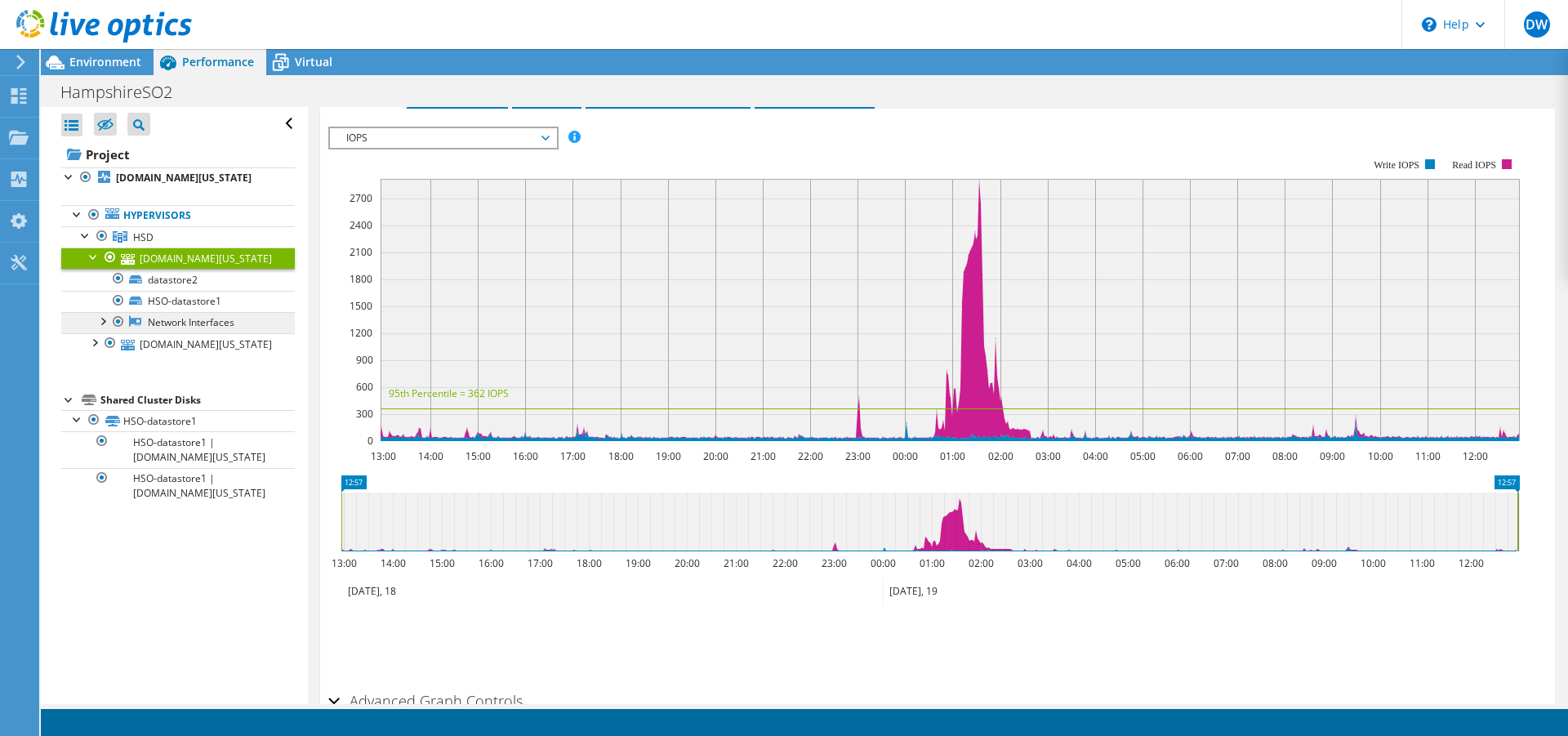
click at [195, 324] on link "Network Interfaces" at bounding box center [177, 323] width 233 height 21
click at [102, 321] on div at bounding box center [102, 321] width 16 height 16
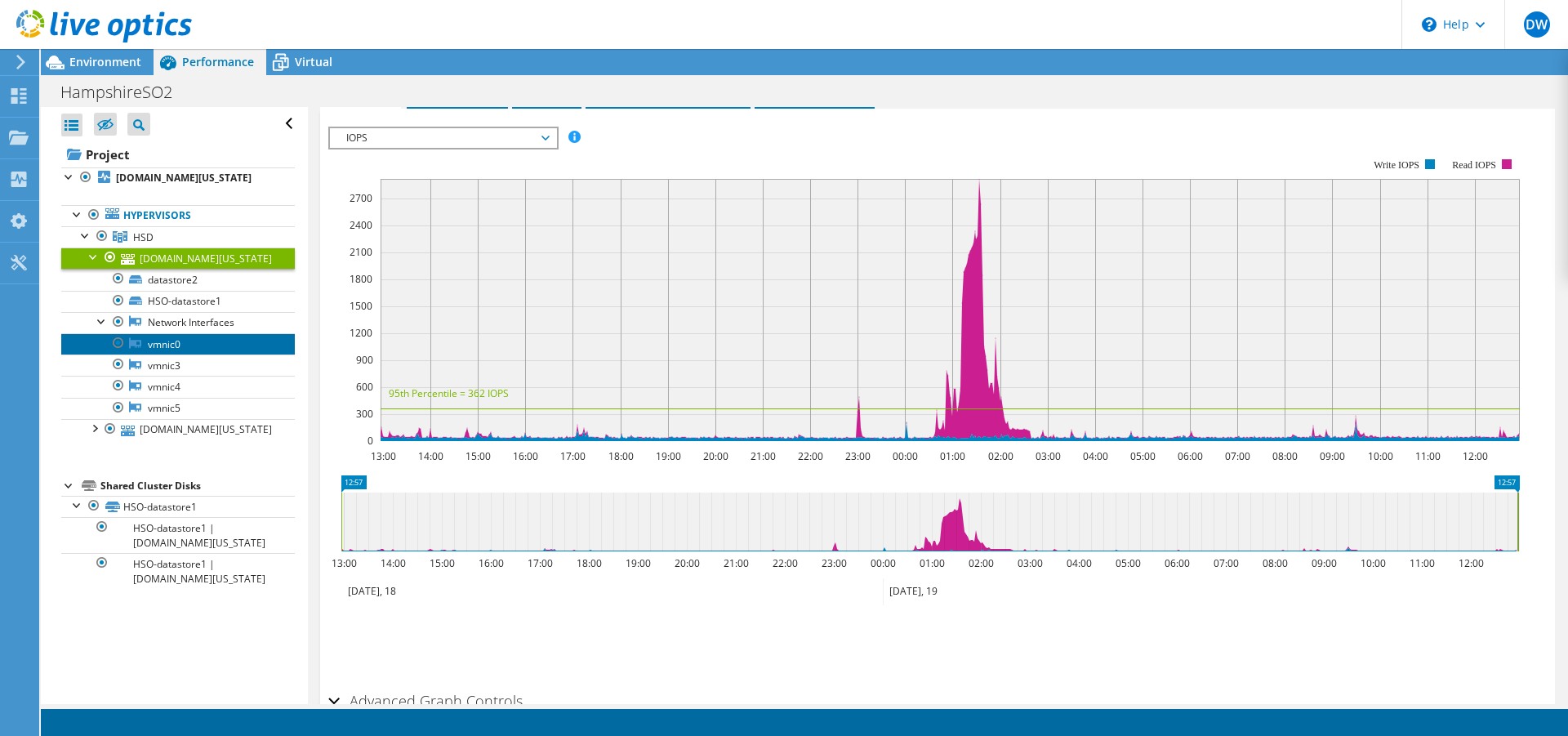
click at [176, 345] on link "vmnic0" at bounding box center [177, 344] width 233 height 21
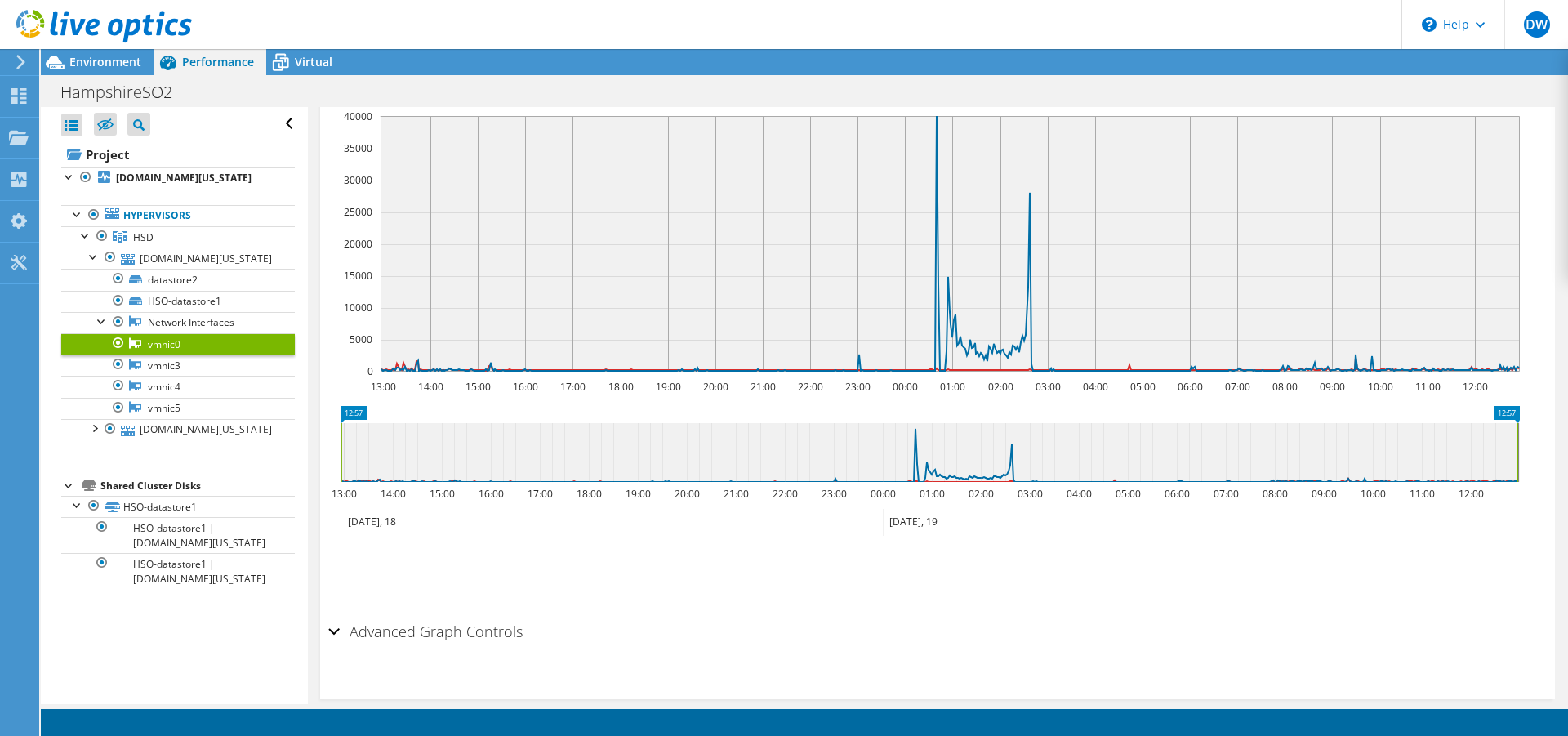
scroll to position [202, 0]
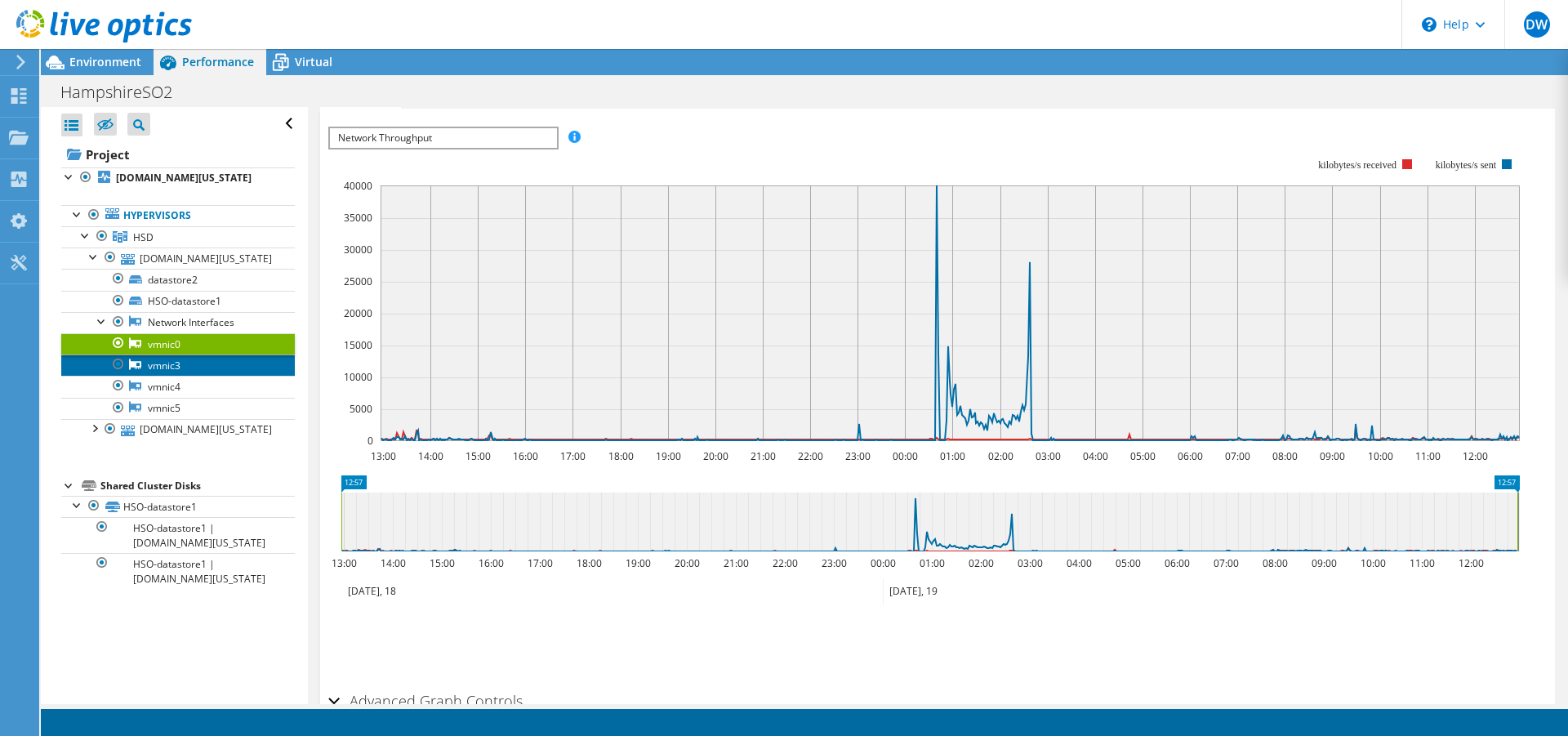
click at [171, 362] on link "vmnic3" at bounding box center [177, 365] width 233 height 21
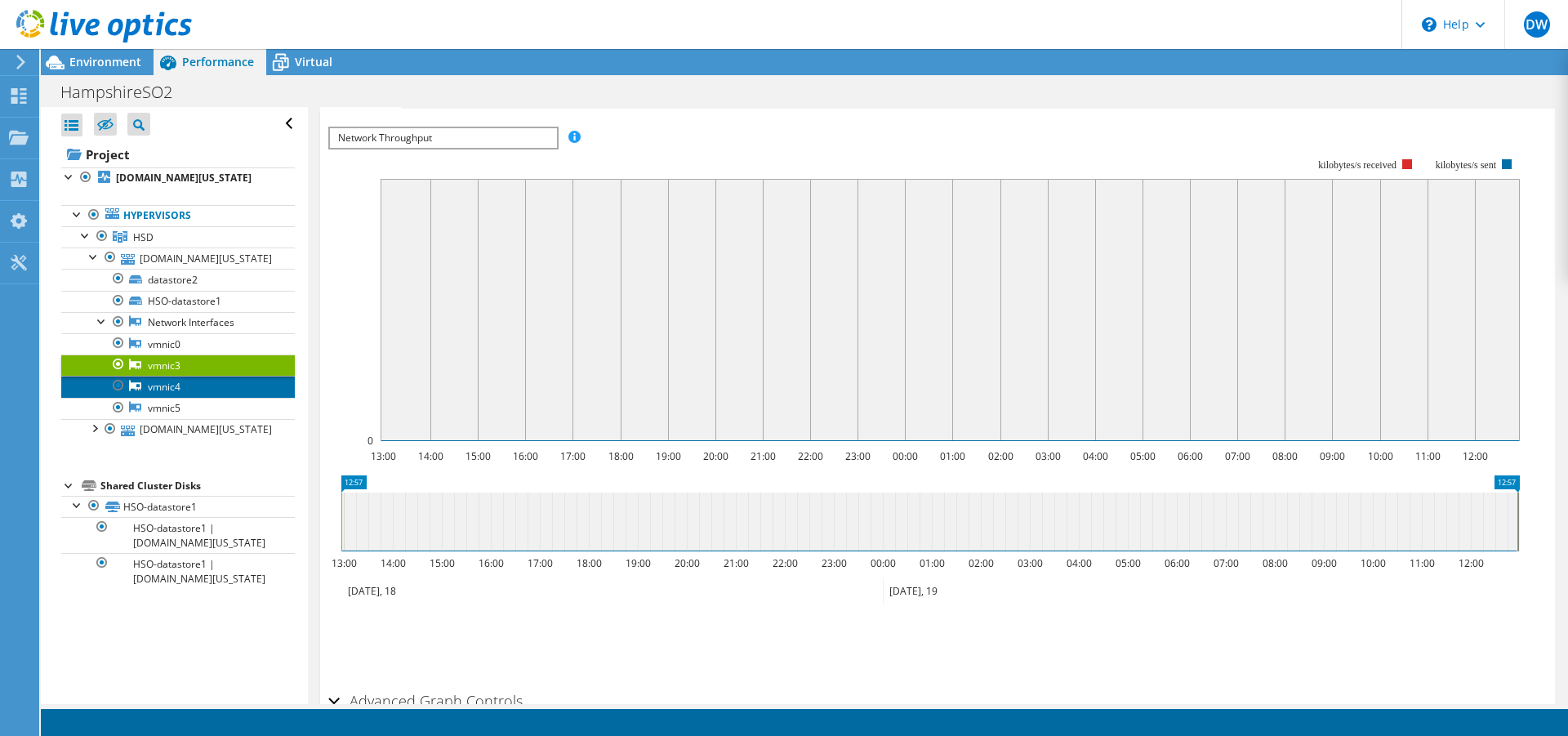
click at [171, 385] on link "vmnic4" at bounding box center [177, 387] width 233 height 21
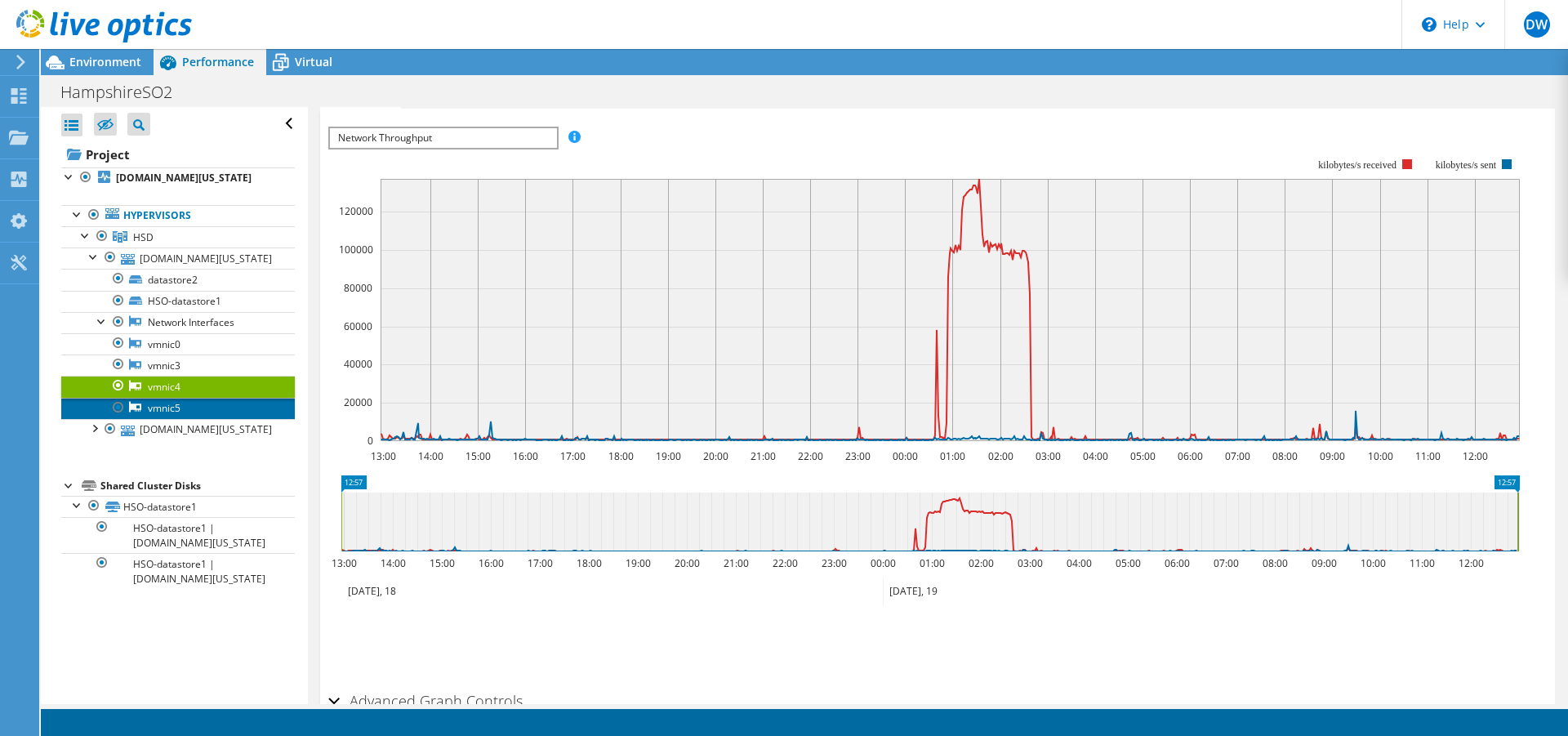
click at [172, 407] on link "vmnic5" at bounding box center [177, 409] width 233 height 21
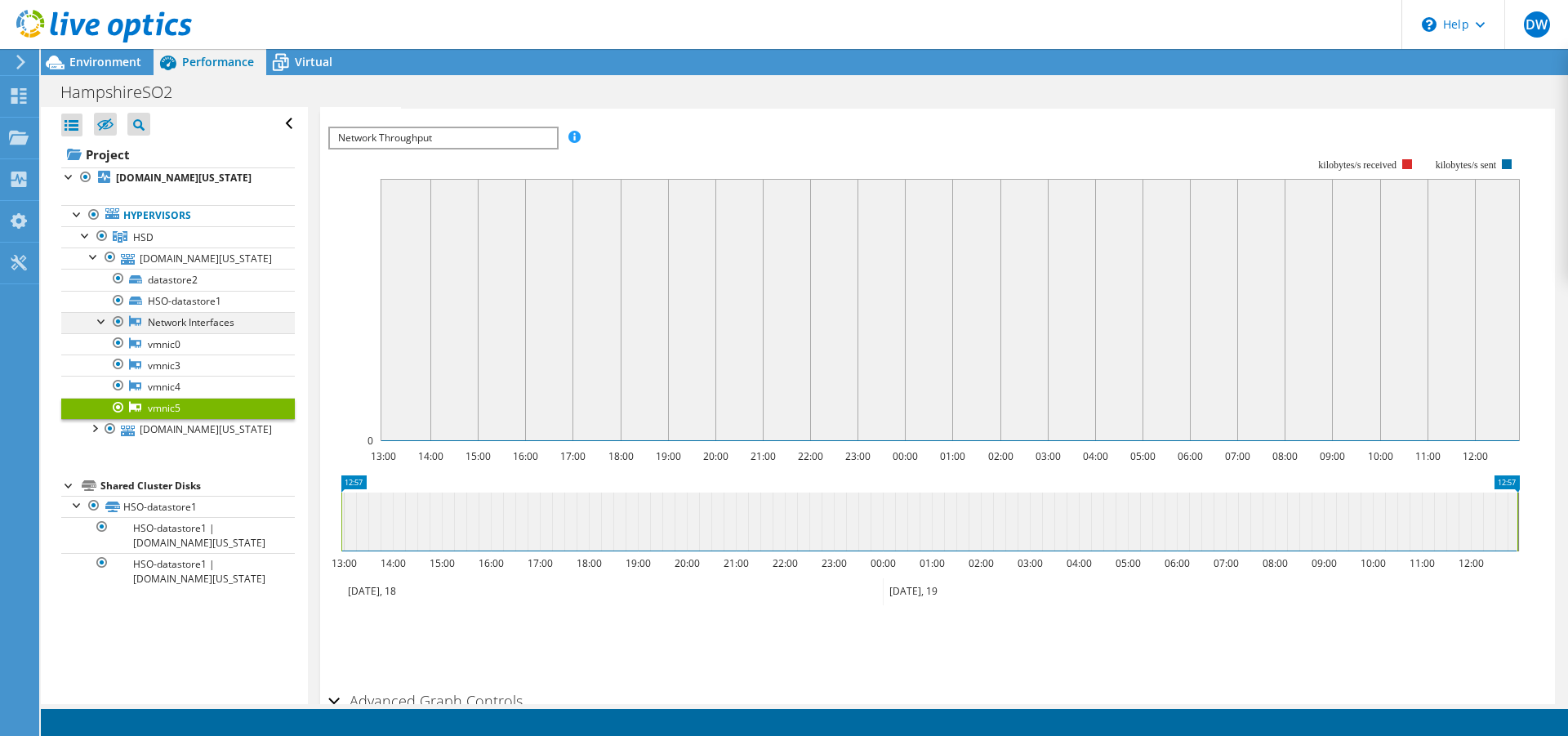
click at [103, 320] on div at bounding box center [102, 321] width 16 height 16
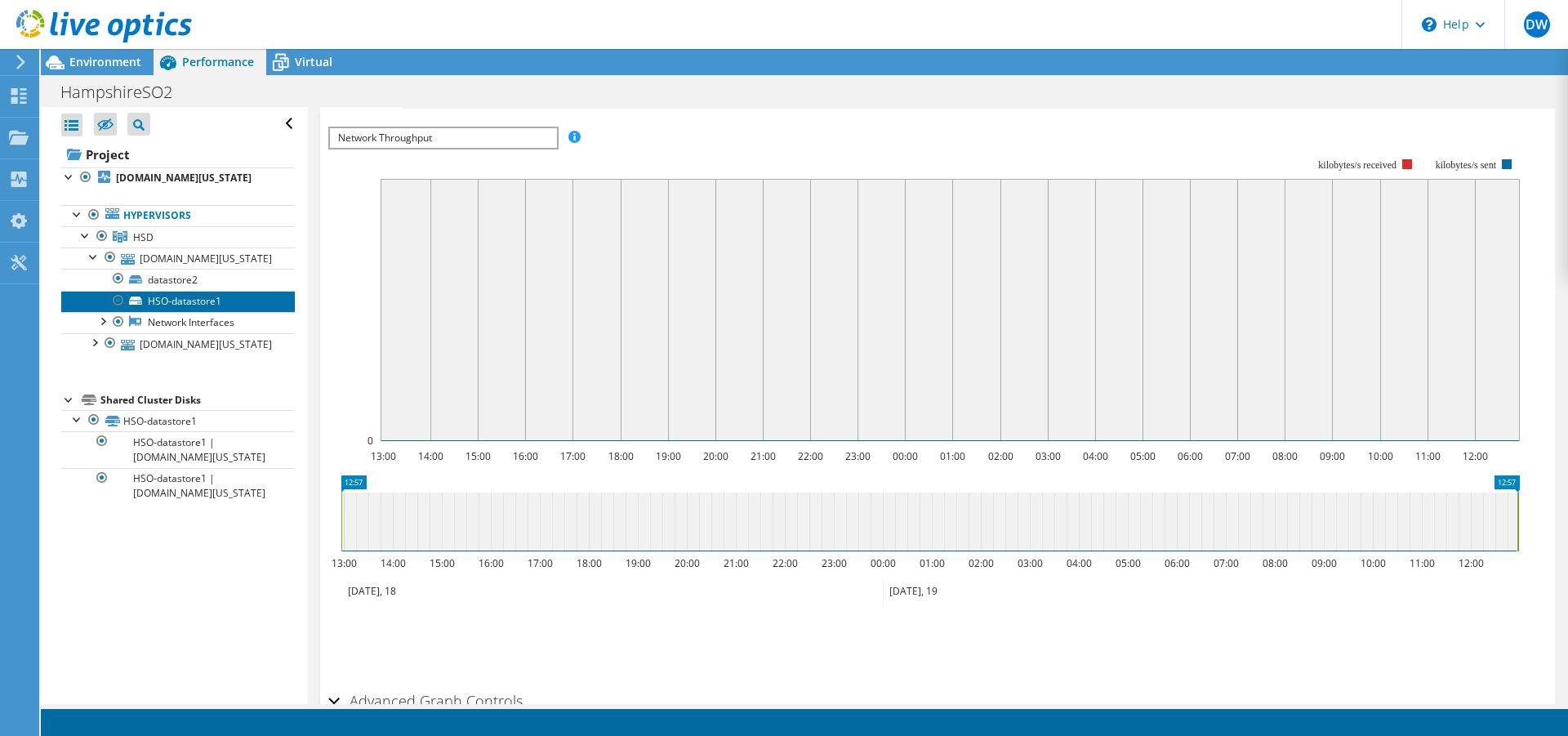
click at [187, 305] on link "HSO-datastore1" at bounding box center [177, 302] width 233 height 21
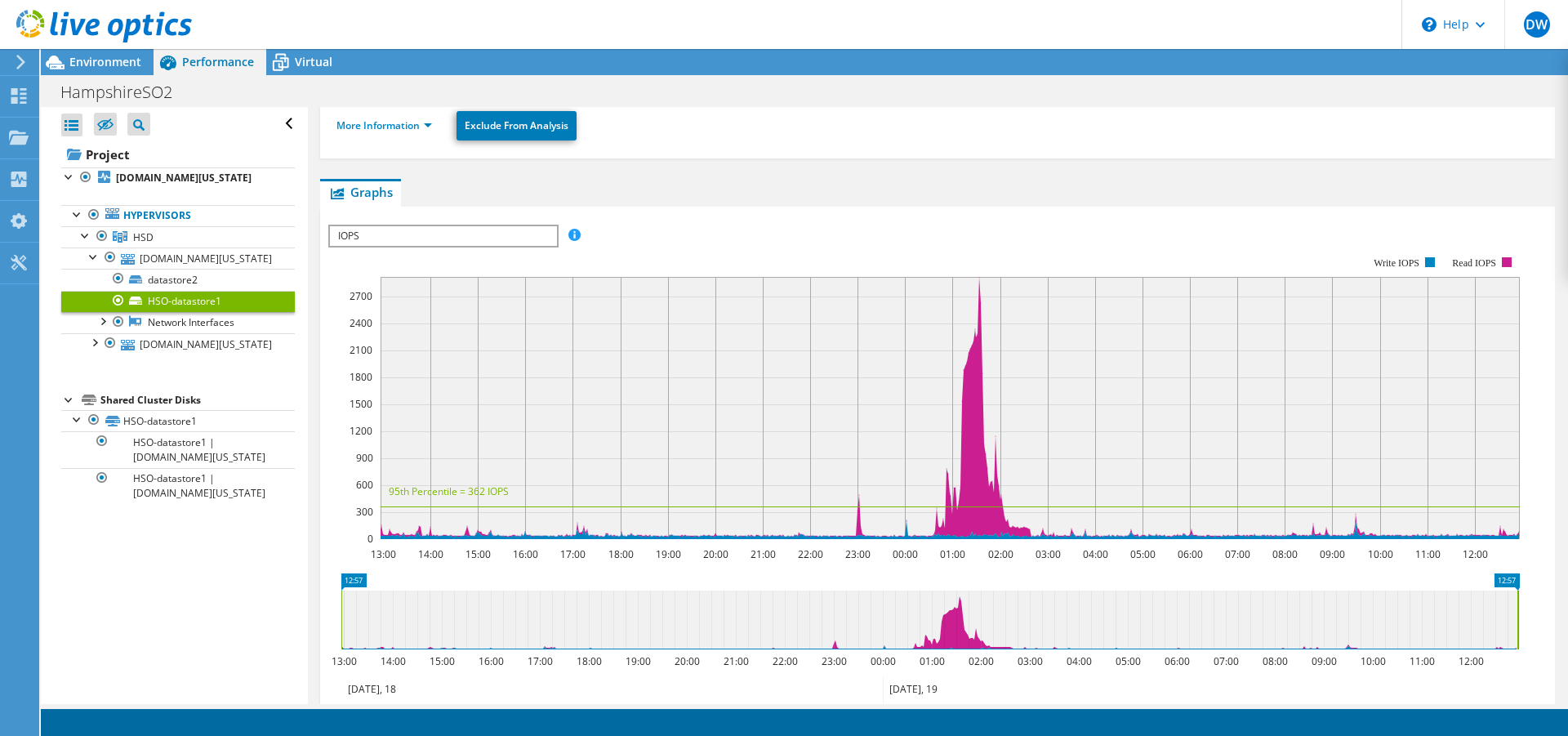
scroll to position [300, 0]
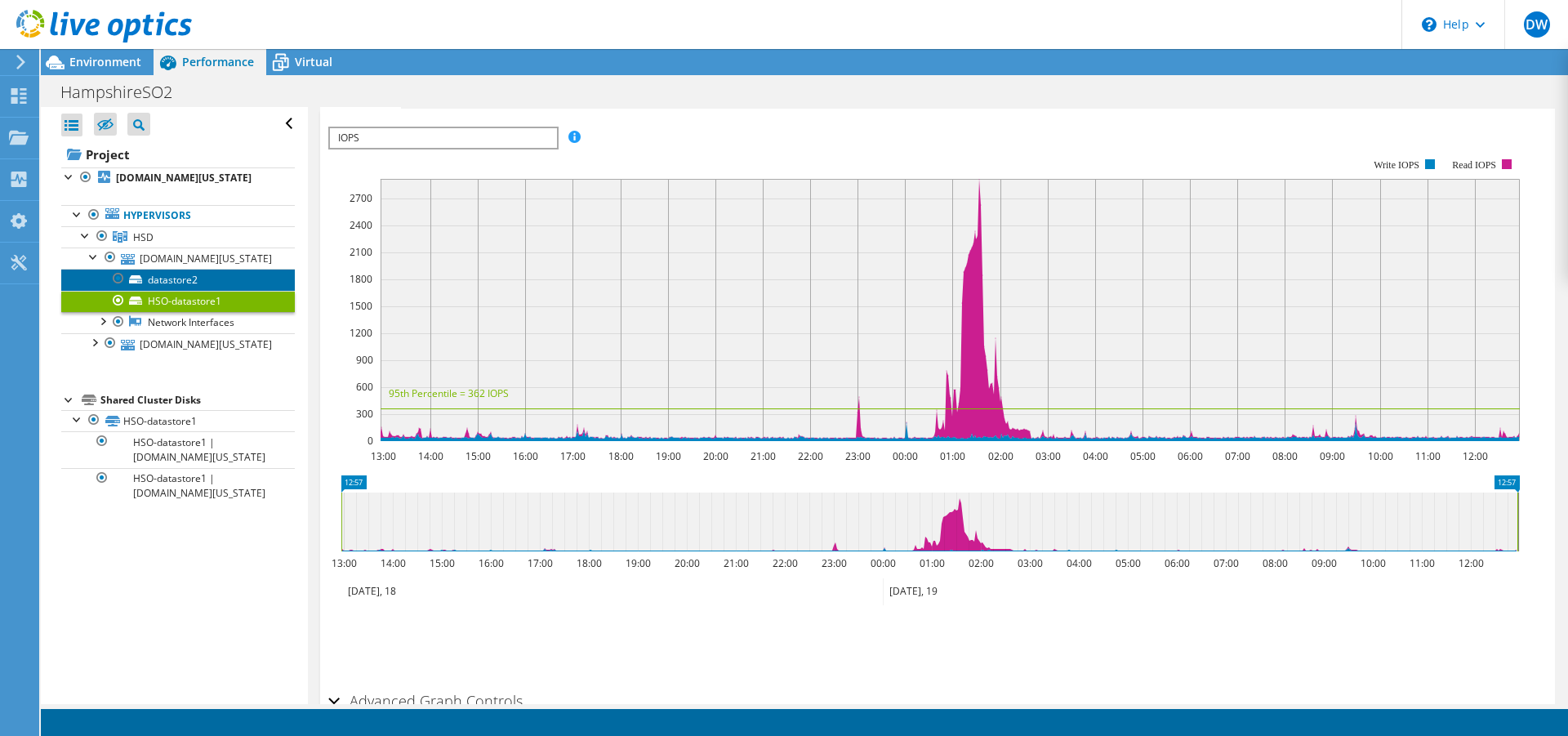
click at [184, 284] on link "datastore2" at bounding box center [177, 279] width 233 height 21
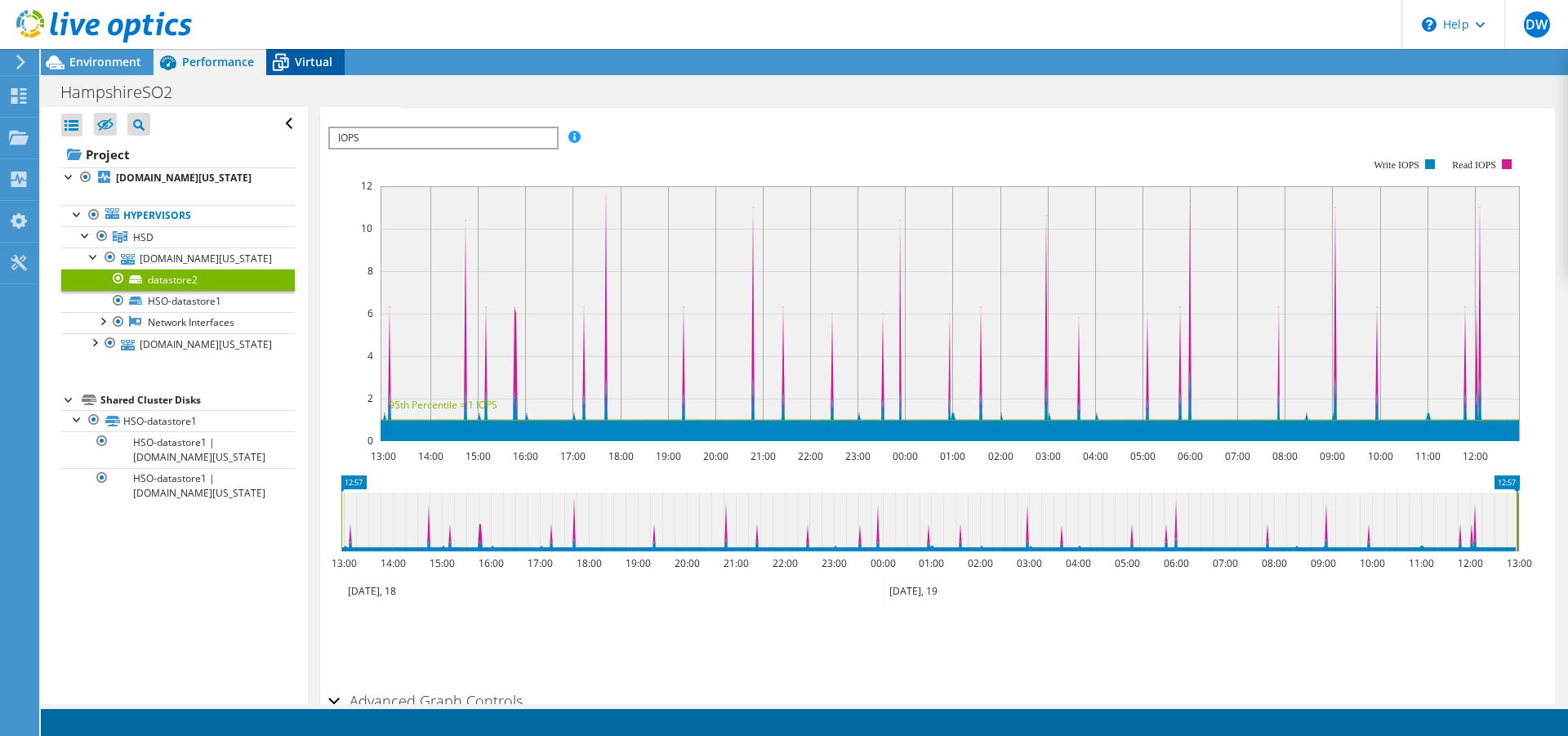
click at [305, 58] on span "Virtual" at bounding box center [314, 61] width 38 height 16
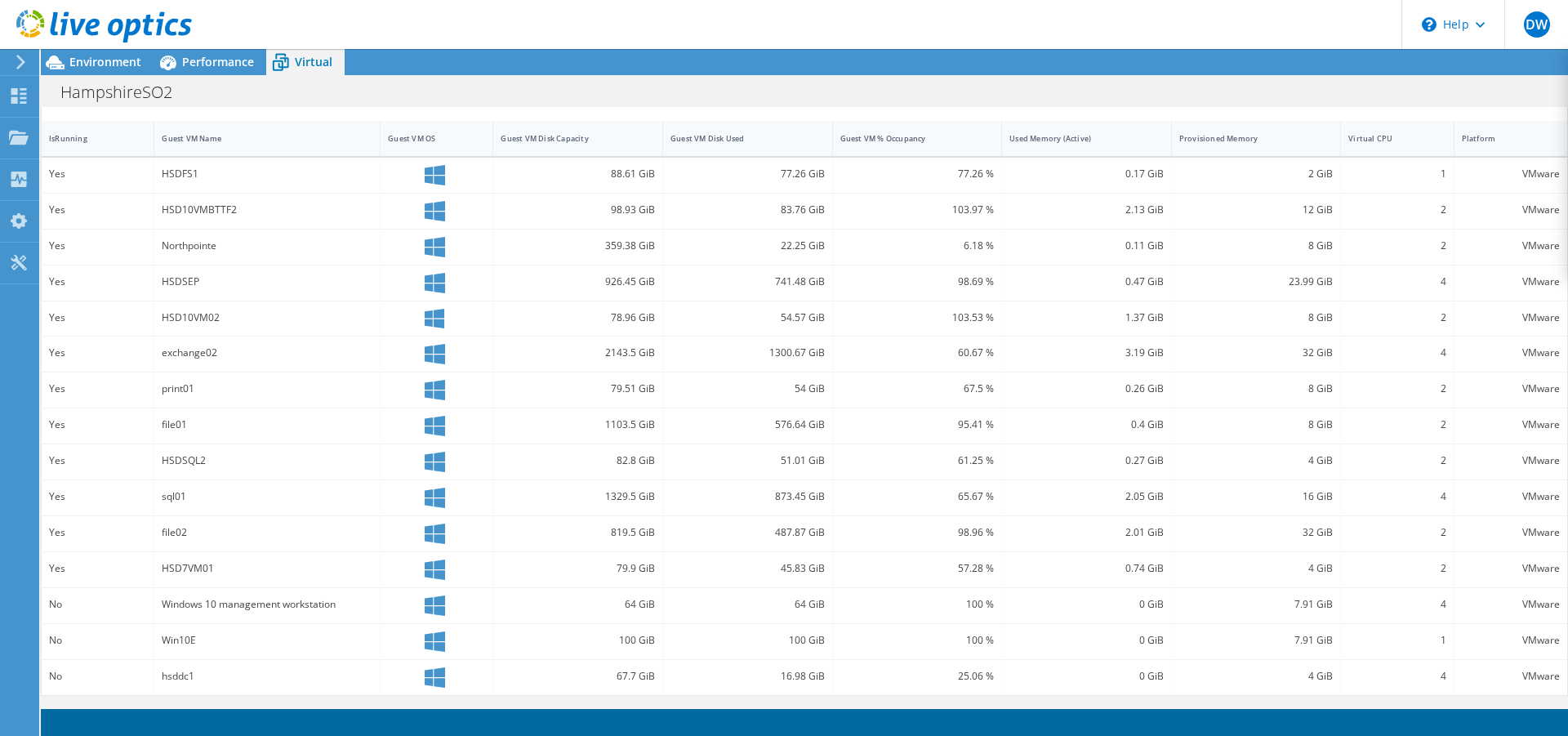
scroll to position [0, 0]
